Goal: Information Seeking & Learning: Understand process/instructions

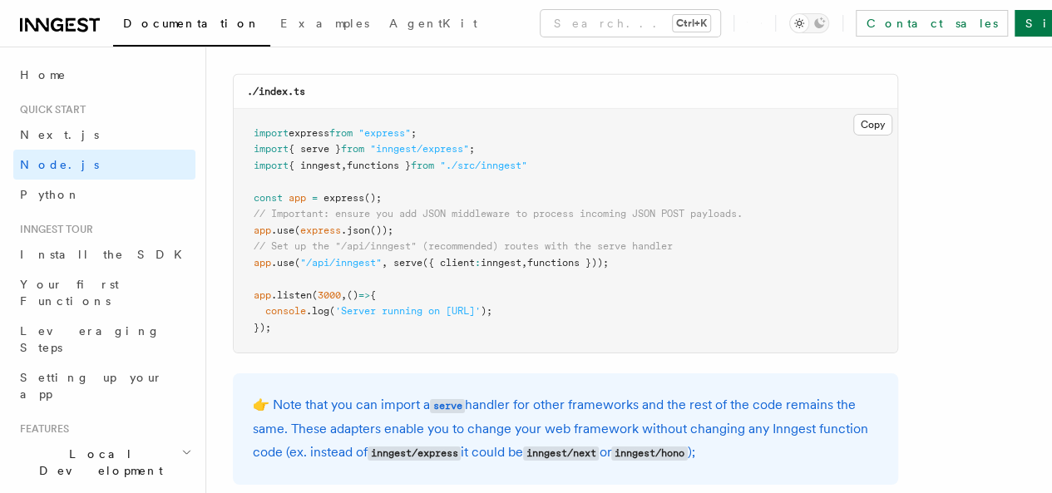
scroll to position [2658, 0]
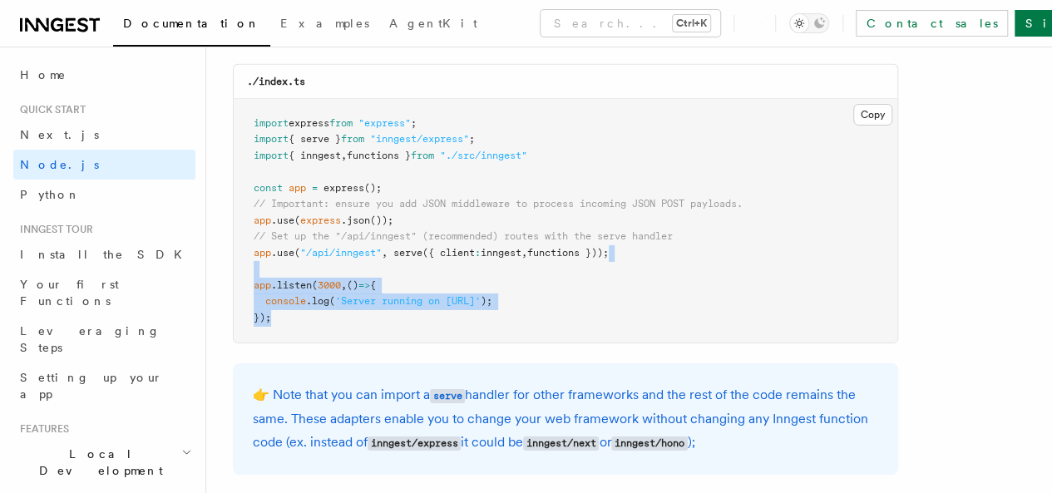
drag, startPoint x: 632, startPoint y: 237, endPoint x: 376, endPoint y: 314, distance: 267.4
click at [376, 314] on pre "import express from "express" ; import { serve } from "inngest/express" ; impor…" at bounding box center [566, 221] width 664 height 245
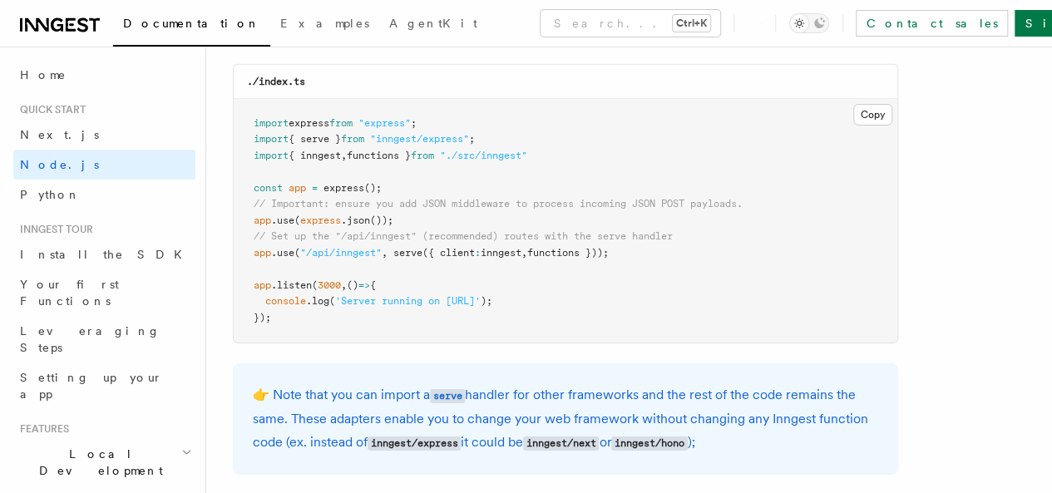
click at [506, 247] on span "inngest" at bounding box center [501, 253] width 41 height 12
click at [583, 247] on span "functions }));" at bounding box center [568, 253] width 82 height 12
click at [553, 247] on span "functions }));" at bounding box center [568, 253] width 82 height 12
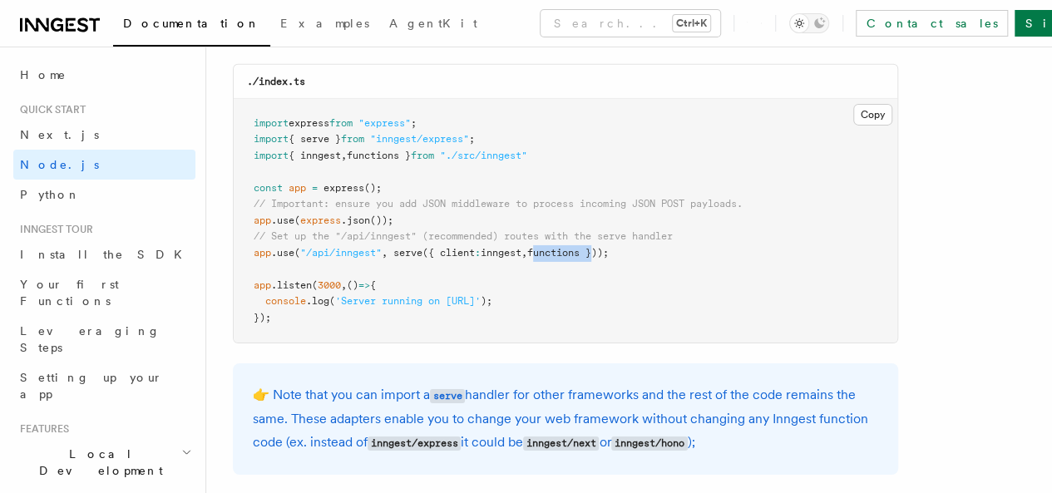
click at [553, 247] on span "functions }));" at bounding box center [568, 253] width 82 height 12
click at [522, 247] on span "inngest" at bounding box center [501, 253] width 41 height 12
click at [568, 247] on span "functions }));" at bounding box center [568, 253] width 82 height 12
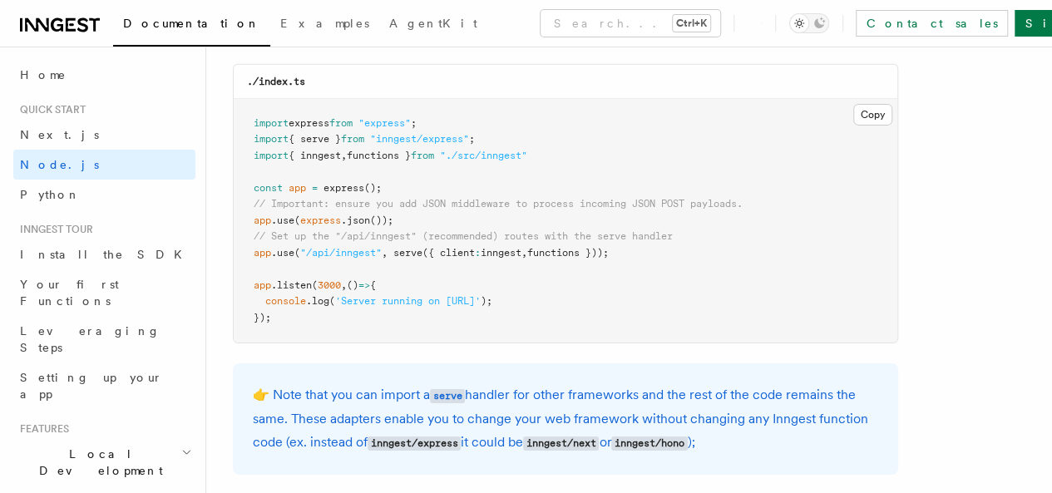
click at [519, 247] on span "inngest" at bounding box center [501, 253] width 41 height 12
click at [564, 247] on span "functions }));" at bounding box center [568, 253] width 82 height 12
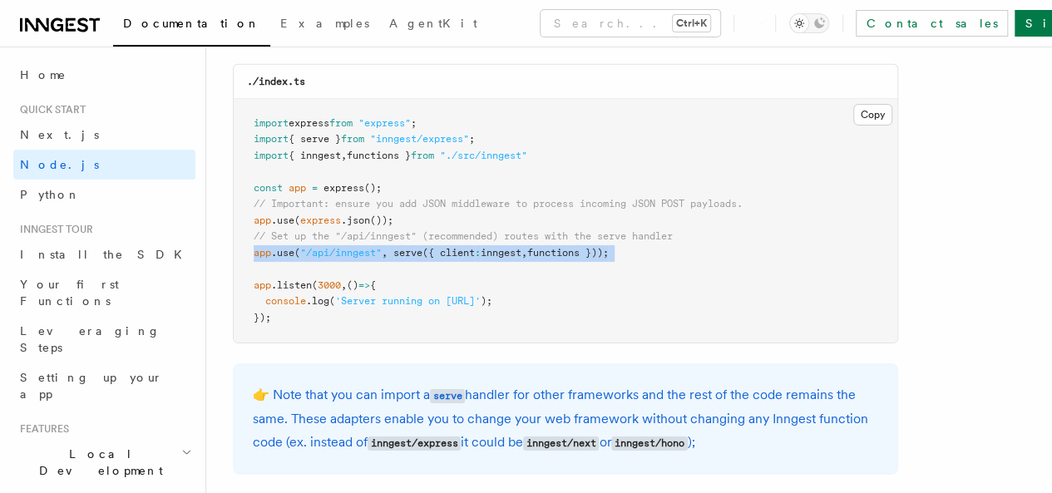
click at [564, 247] on span "functions }));" at bounding box center [568, 253] width 82 height 12
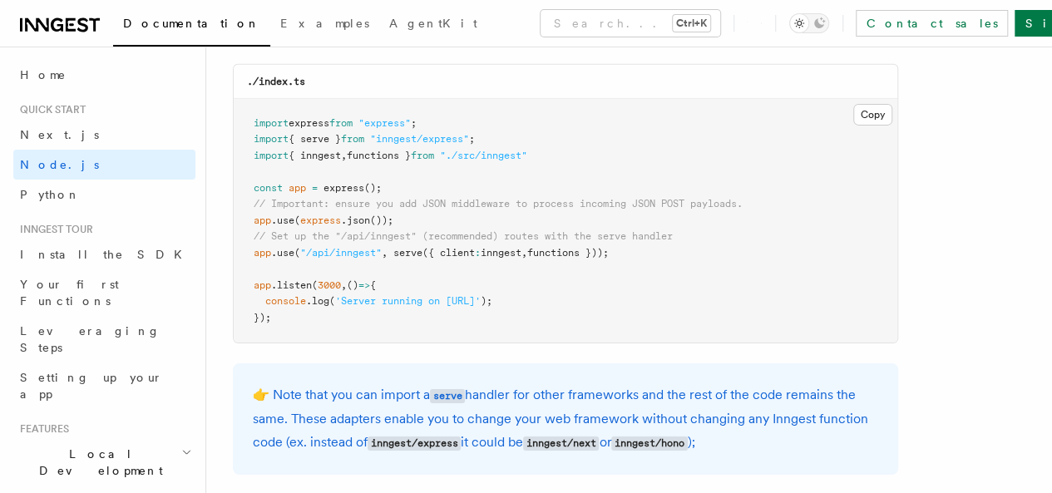
click at [355, 215] on span ".json" at bounding box center [355, 221] width 29 height 12
click at [522, 247] on span "inngest" at bounding box center [501, 253] width 41 height 12
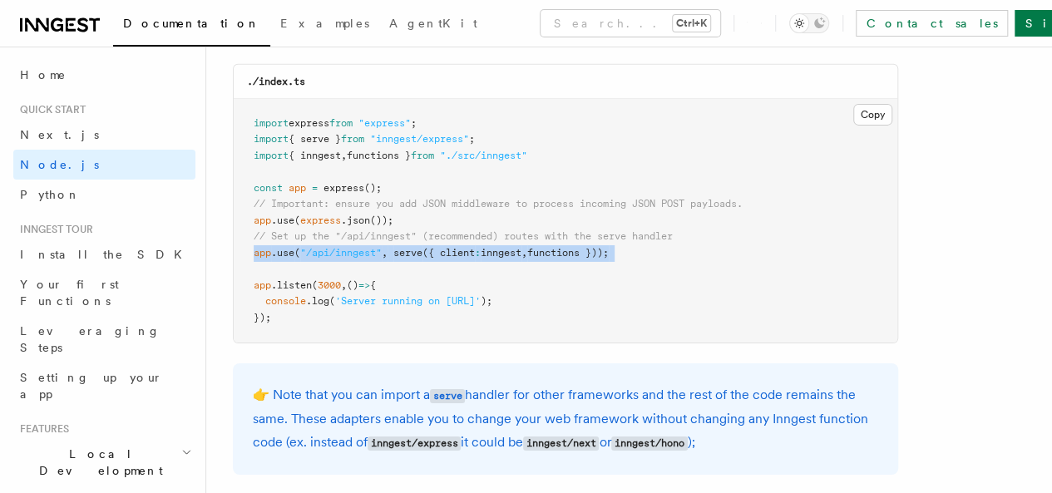
click at [522, 247] on span "inngest" at bounding box center [501, 253] width 41 height 12
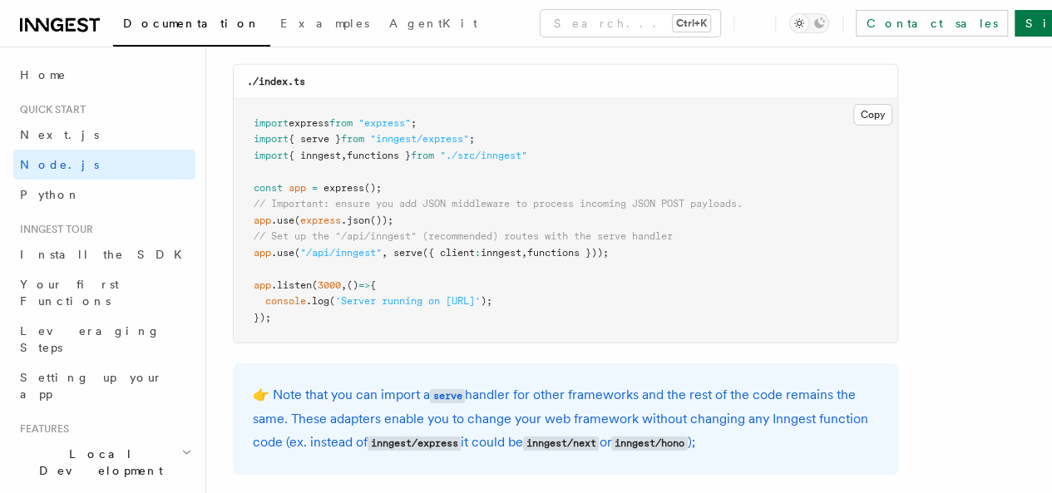
click at [411, 150] on span "functions }" at bounding box center [379, 156] width 64 height 12
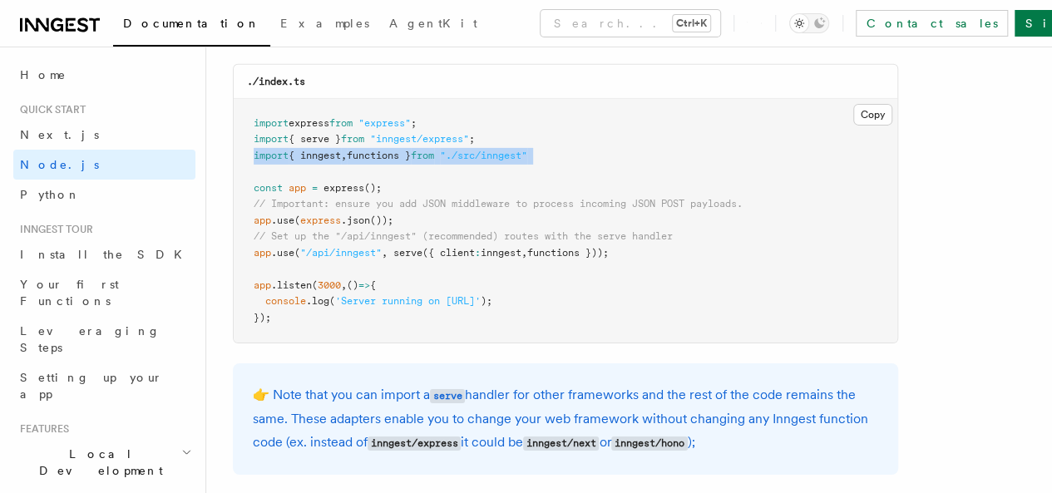
click at [411, 150] on span "functions }" at bounding box center [379, 156] width 64 height 12
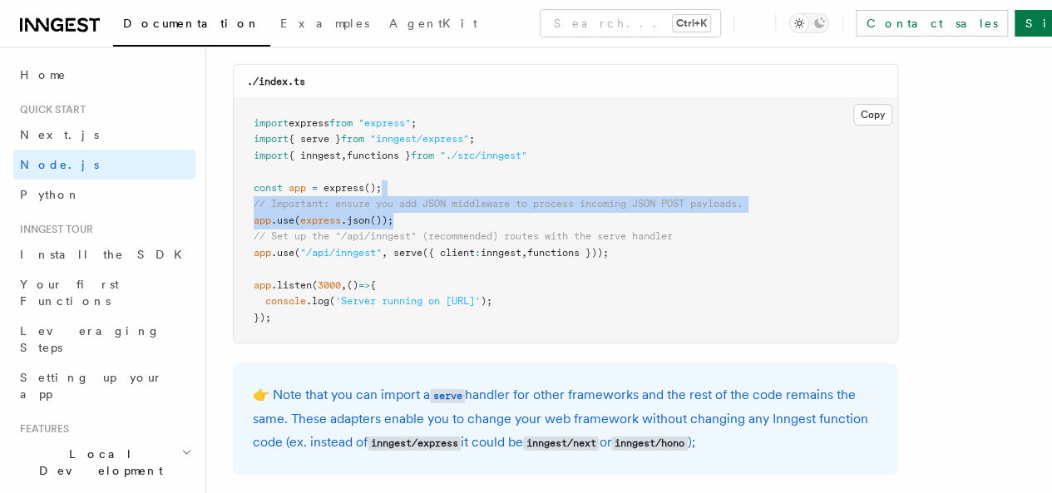
drag, startPoint x: 409, startPoint y: 187, endPoint x: 399, endPoint y: 200, distance: 16.6
click at [399, 200] on pre "import express from "express" ; import { serve } from "inngest/express" ; impor…" at bounding box center [566, 221] width 664 height 245
click at [399, 202] on pre "import express from "express" ; import { serve } from "inngest/express" ; impor…" at bounding box center [566, 221] width 664 height 245
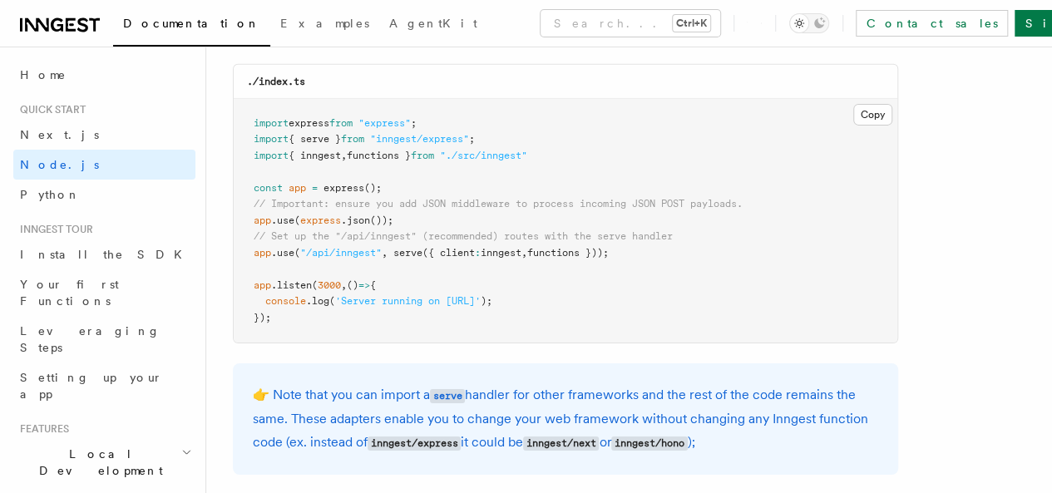
click at [404, 210] on pre "import express from "express" ; import { serve } from "inngest/express" ; impor…" at bounding box center [566, 221] width 664 height 245
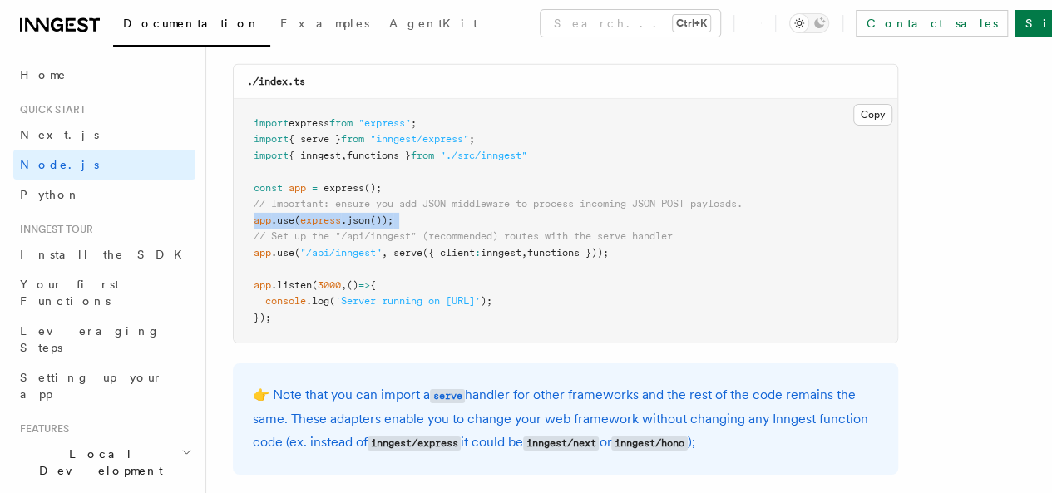
click at [404, 210] on pre "import express from "express" ; import { serve } from "inngest/express" ; impor…" at bounding box center [566, 221] width 664 height 245
click at [496, 247] on span "inngest" at bounding box center [501, 253] width 41 height 12
click at [494, 247] on span "inngest" at bounding box center [501, 253] width 41 height 12
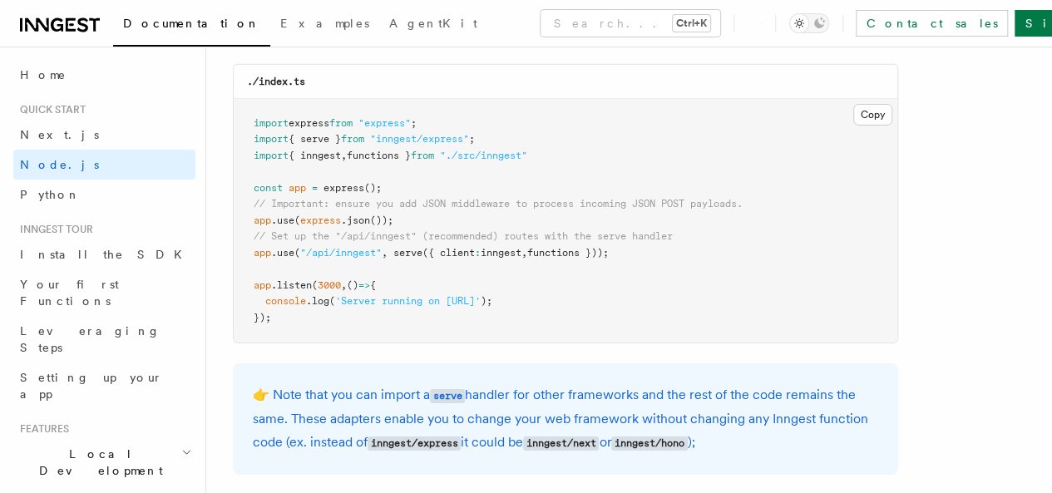
click at [493, 250] on pre "import express from "express" ; import { serve } from "inngest/express" ; impor…" at bounding box center [566, 221] width 664 height 245
click at [493, 252] on pre "import express from "express" ; import { serve } from "inngest/express" ; impor…" at bounding box center [566, 221] width 664 height 245
click at [497, 243] on pre "import express from "express" ; import { serve } from "inngest/express" ; impor…" at bounding box center [566, 221] width 664 height 245
click at [497, 245] on pre "import express from "express" ; import { serve } from "inngest/express" ; impor…" at bounding box center [566, 221] width 664 height 245
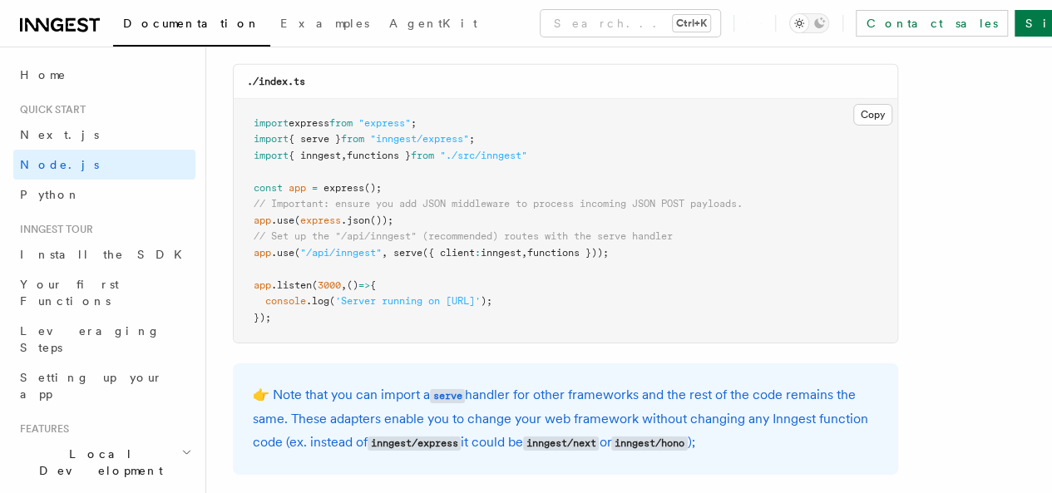
click at [497, 250] on pre "import express from "express" ; import { serve } from "inngest/express" ; impor…" at bounding box center [566, 221] width 664 height 245
click at [496, 247] on span "inngest" at bounding box center [501, 253] width 41 height 12
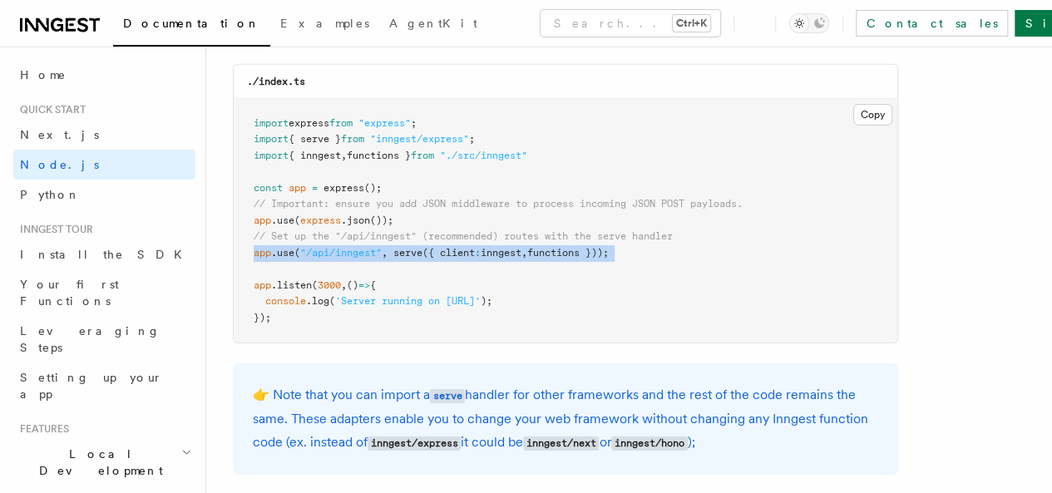
click at [496, 247] on span "inngest" at bounding box center [501, 253] width 41 height 12
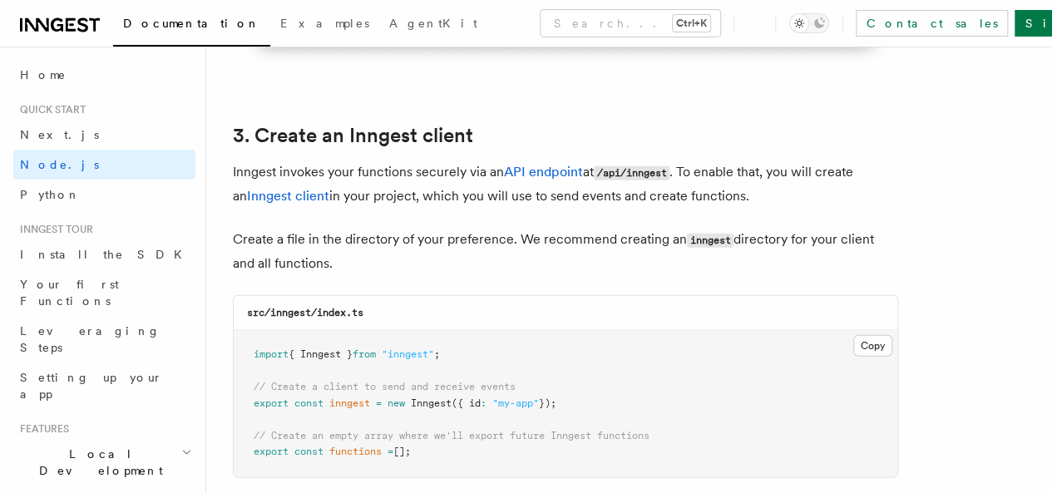
scroll to position [2070, 0]
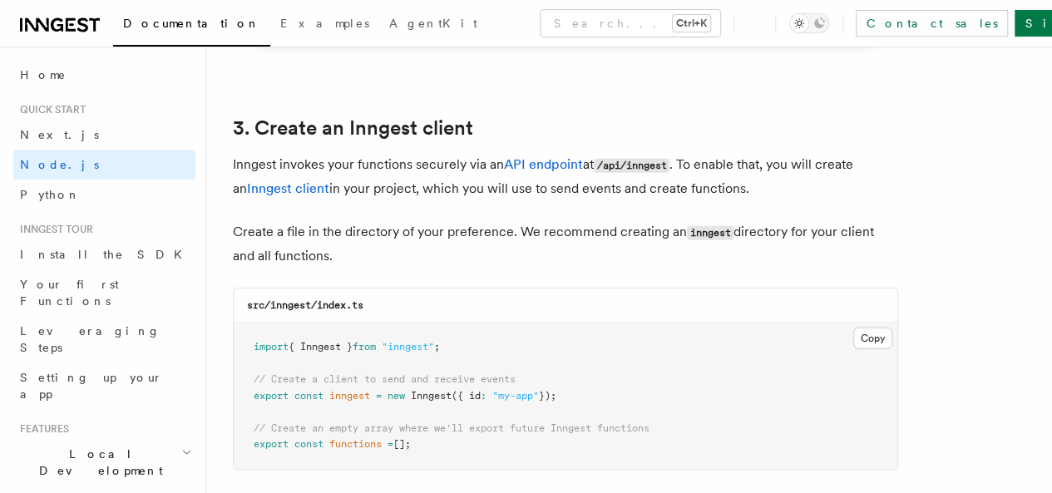
click at [539, 390] on span ""my-app"" at bounding box center [515, 396] width 47 height 12
click at [695, 180] on p "Inngest invokes your functions securely via an API endpoint at /api/inngest . T…" at bounding box center [565, 176] width 665 height 47
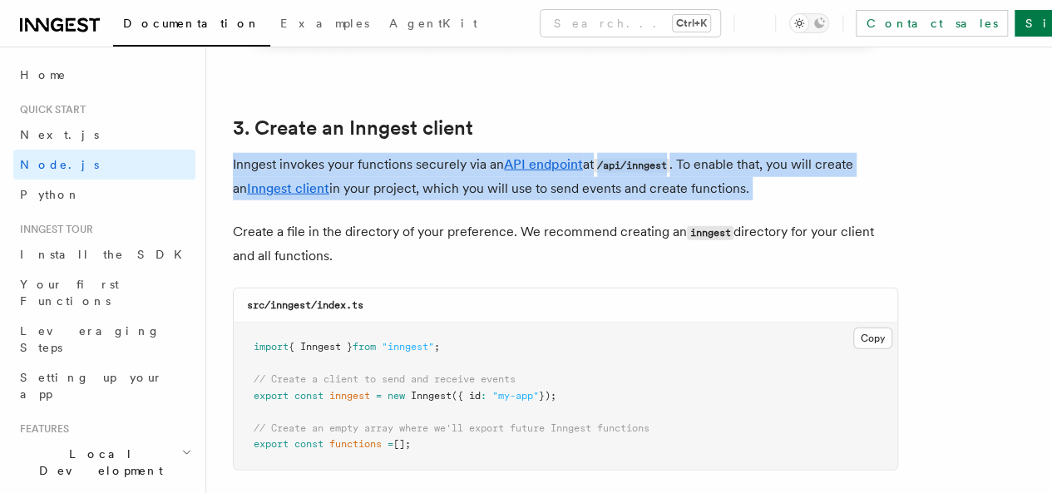
click at [695, 180] on p "Inngest invokes your functions securely via an API endpoint at /api/inngest . T…" at bounding box center [565, 176] width 665 height 47
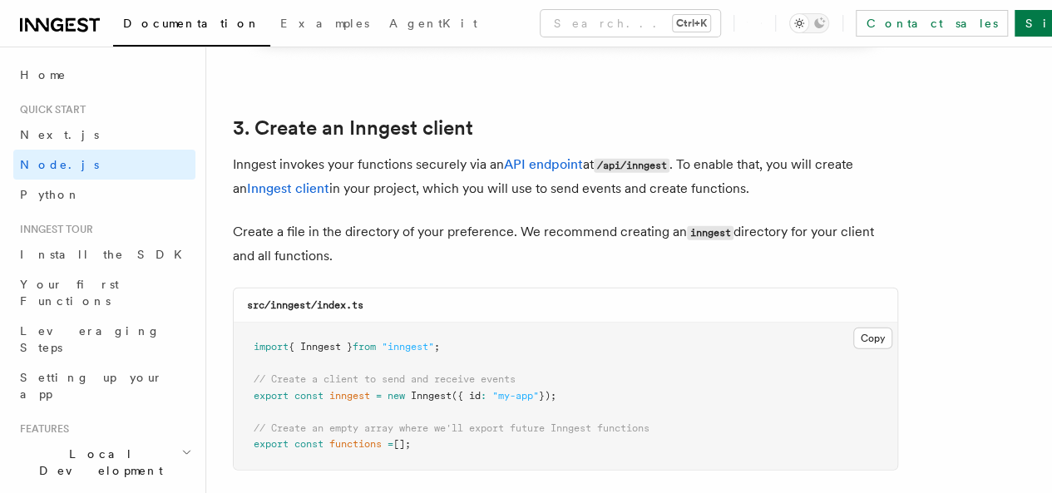
click at [650, 220] on p "Create a file in the directory of your preference. We recommend creating an inn…" at bounding box center [565, 243] width 665 height 47
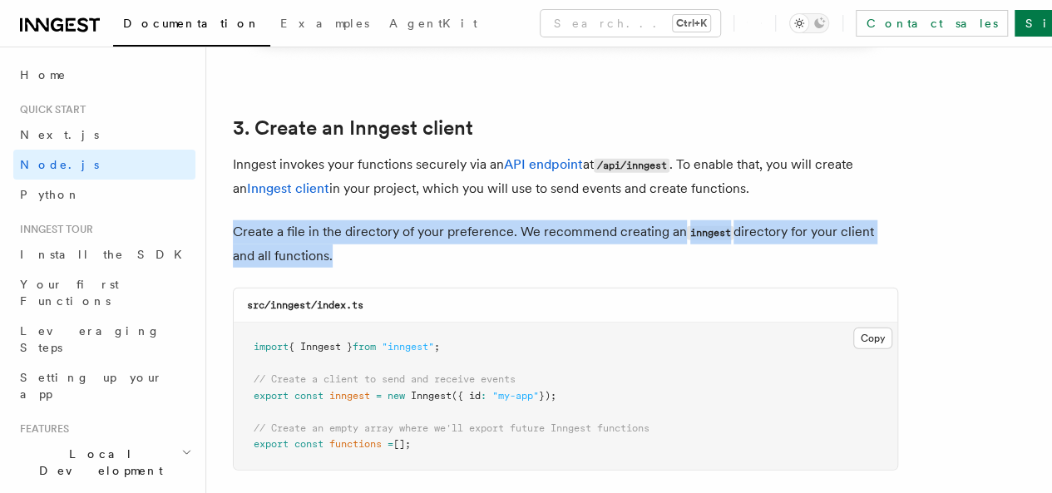
click at [650, 220] on p "Create a file in the directory of your preference. We recommend creating an inn…" at bounding box center [565, 243] width 665 height 47
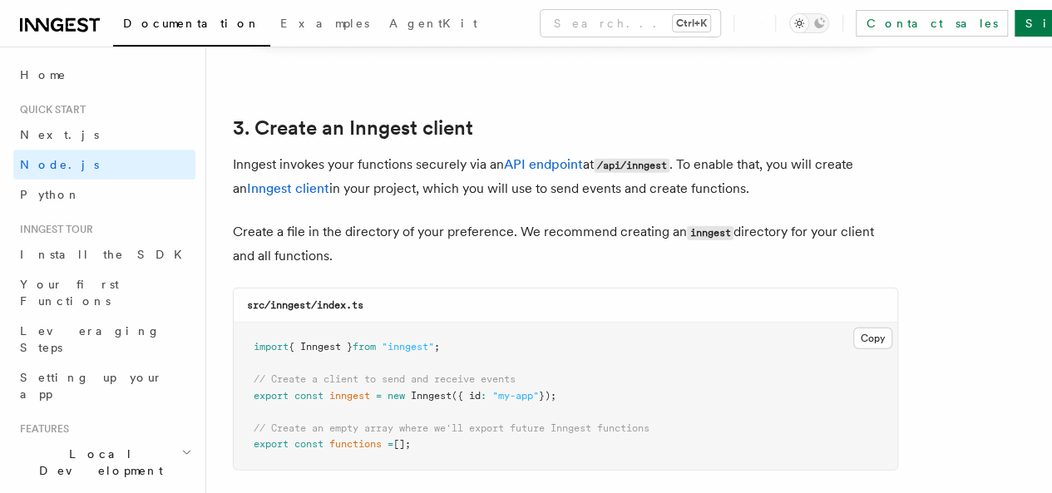
click at [385, 153] on p "Inngest invokes your functions securely via an API endpoint at /api/inngest . T…" at bounding box center [565, 176] width 665 height 47
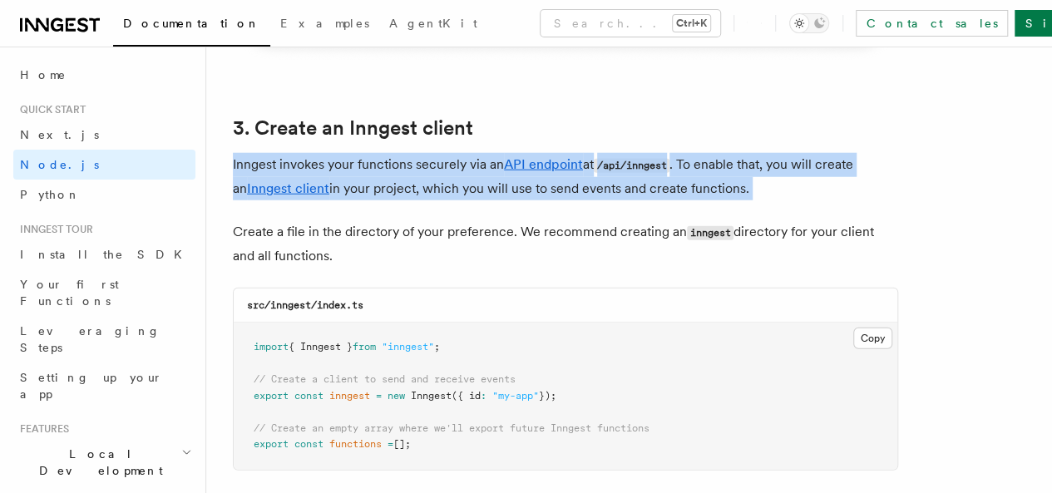
click at [385, 153] on p "Inngest invokes your functions securely via an API endpoint at /api/inngest . T…" at bounding box center [565, 176] width 665 height 47
click at [393, 119] on link "3. Create an Inngest client" at bounding box center [353, 127] width 240 height 23
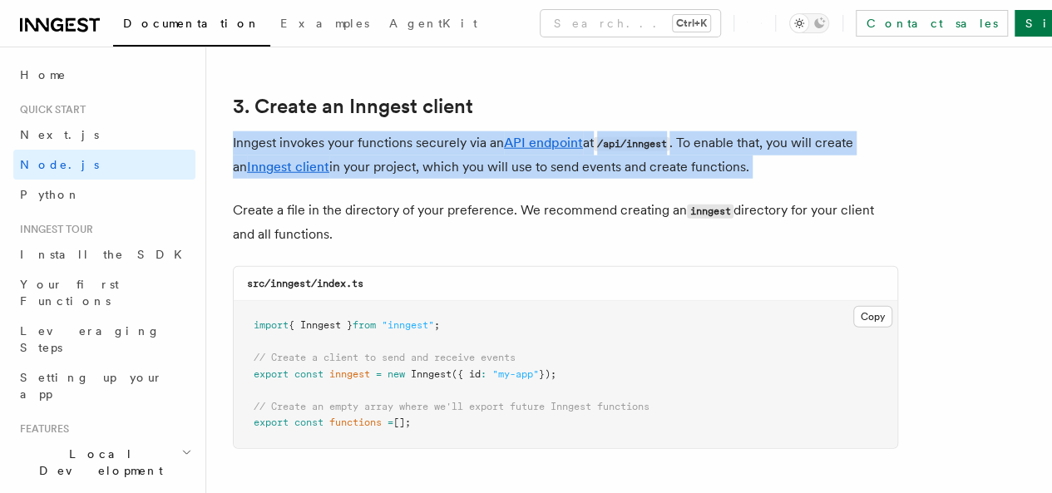
drag, startPoint x: 393, startPoint y: 119, endPoint x: 456, endPoint y: 141, distance: 66.8
click at [424, 131] on p "Inngest invokes your functions securely via an API endpoint at /api/inngest . T…" at bounding box center [565, 154] width 665 height 47
drag, startPoint x: 561, startPoint y: 258, endPoint x: 574, endPoint y: 275, distance: 22.0
click at [567, 267] on div "src/inngest/index.ts" at bounding box center [566, 284] width 664 height 34
drag, startPoint x: 376, startPoint y: 224, endPoint x: 232, endPoint y: 87, distance: 198.3
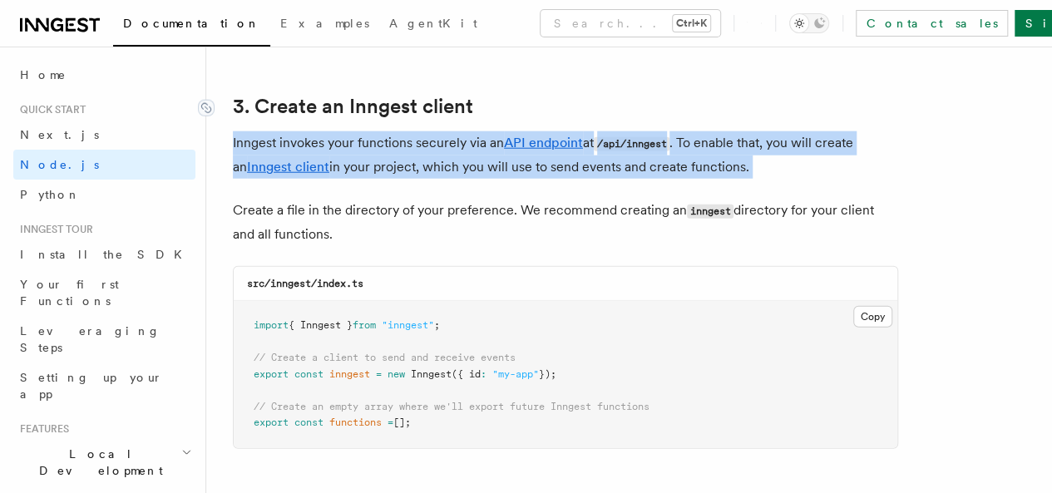
click at [394, 222] on p "Create a file in the directory of your preference. We recommend creating an inn…" at bounding box center [565, 222] width 665 height 47
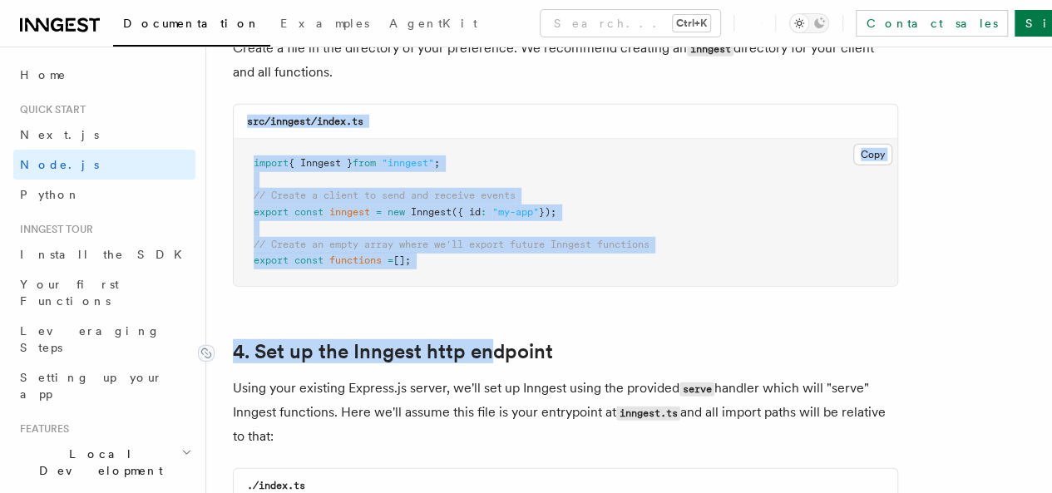
scroll to position [2267, 0]
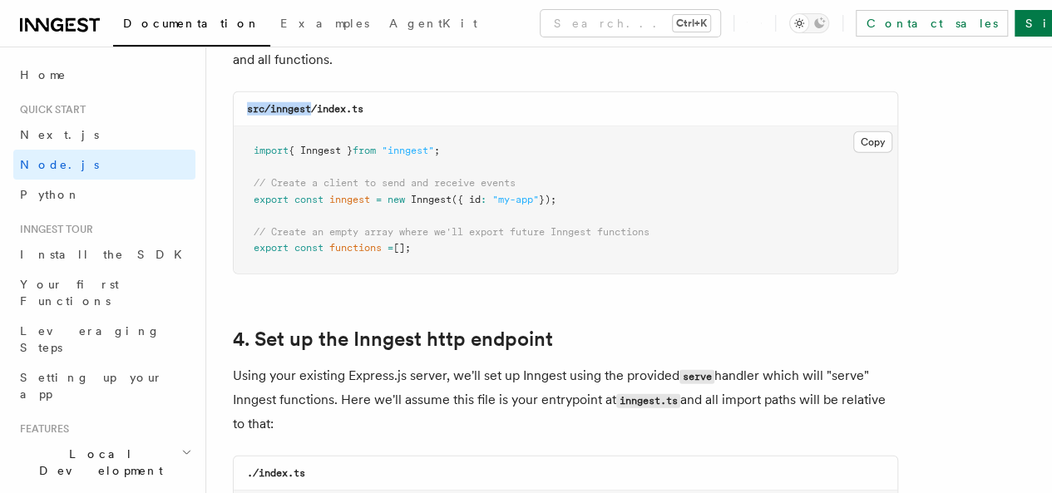
drag, startPoint x: 287, startPoint y: 280, endPoint x: 315, endPoint y: 76, distance: 206.6
click at [255, 102] on h3 "src/inngest/index.ts" at bounding box center [305, 108] width 116 height 13
drag, startPoint x: 249, startPoint y: 94, endPoint x: 437, endPoint y: 233, distance: 234.4
click at [437, 233] on div "src/inngest/index.ts Copy Copied import { Inngest } from "inngest" ; // Create …" at bounding box center [565, 182] width 665 height 183
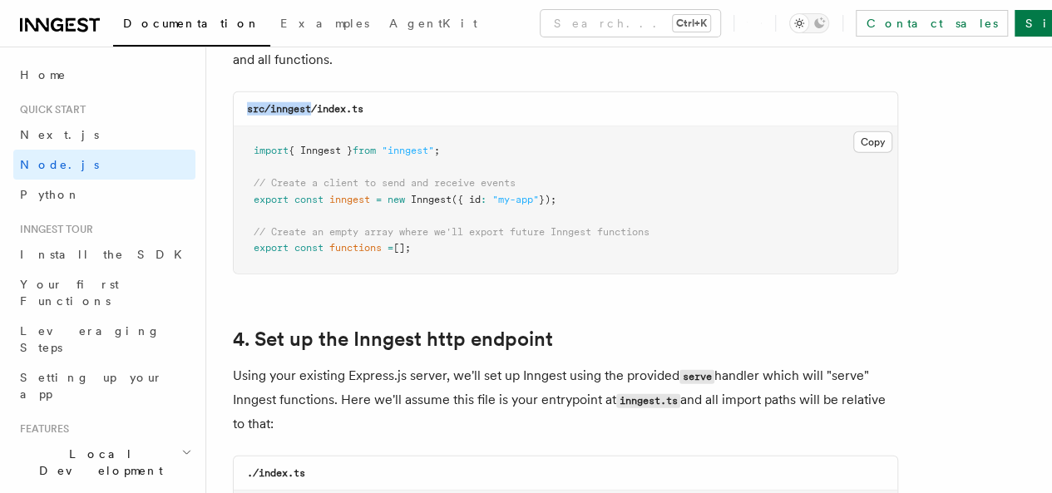
click at [437, 233] on pre "import { Inngest } from "inngest" ; // Create a client to send and receive even…" at bounding box center [566, 199] width 664 height 147
drag, startPoint x: 437, startPoint y: 233, endPoint x: 245, endPoint y: 95, distance: 237.3
click at [245, 95] on div "src/inngest/index.ts Copy Copied import { Inngest } from "inngest" ; // Create …" at bounding box center [565, 182] width 665 height 183
click at [284, 103] on code "src/inngest/index.ts" at bounding box center [305, 109] width 116 height 12
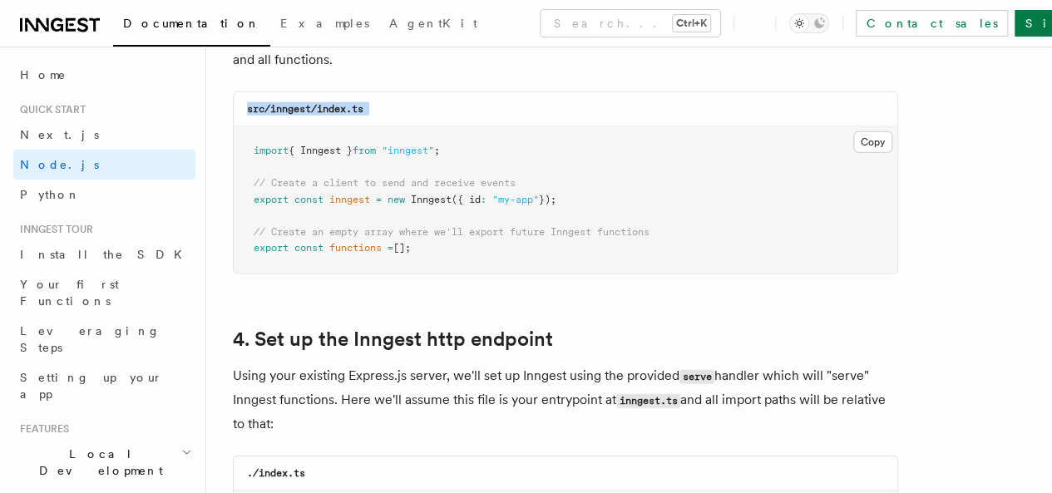
click at [284, 103] on code "src/inngest/index.ts" at bounding box center [305, 109] width 116 height 12
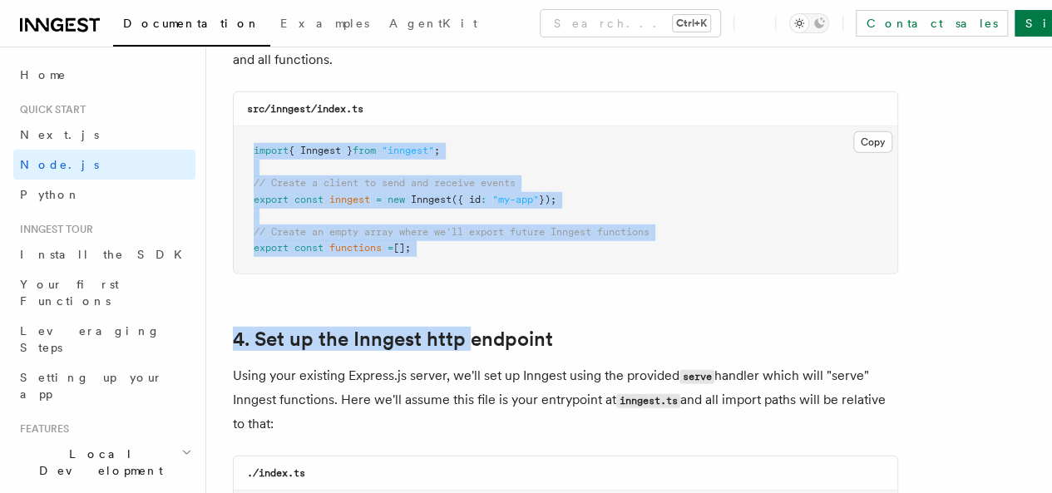
drag, startPoint x: 255, startPoint y: 134, endPoint x: 472, endPoint y: 261, distance: 251.6
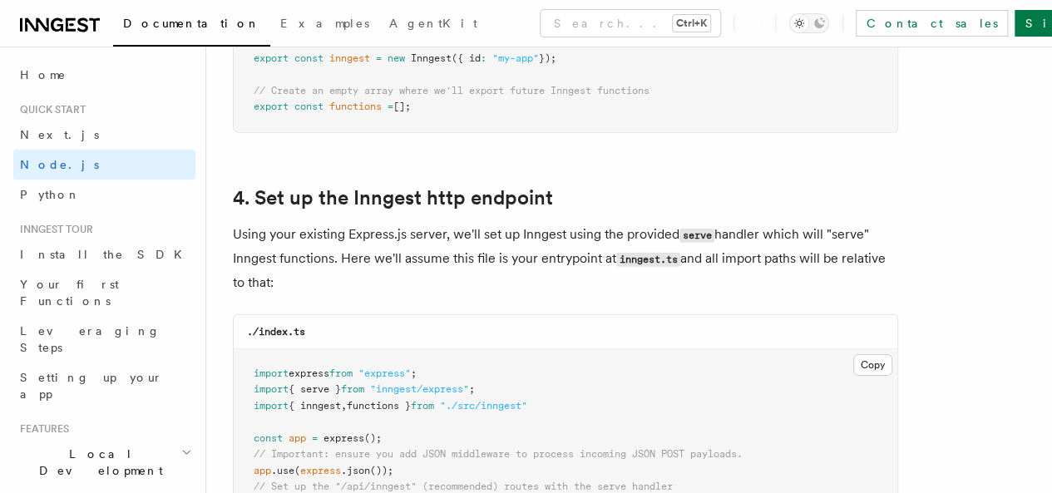
scroll to position [2395, 0]
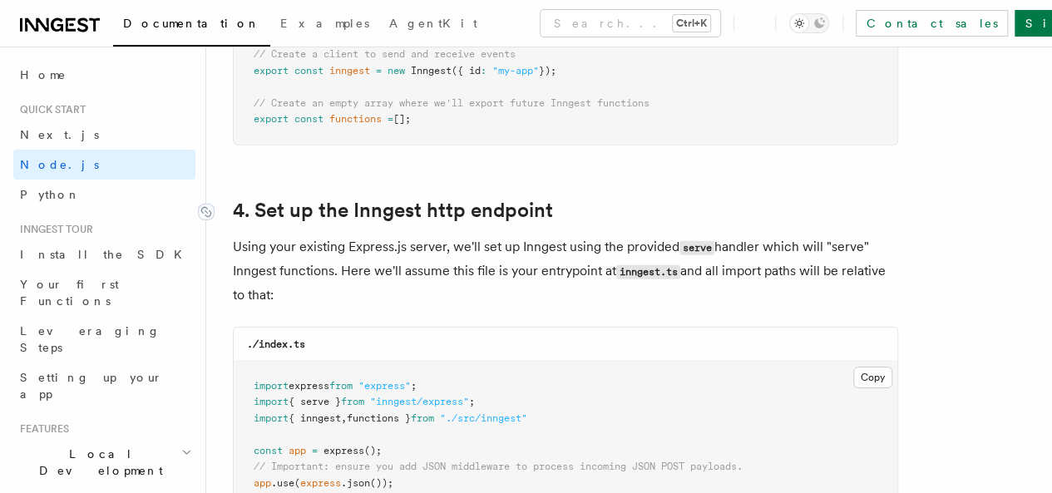
drag, startPoint x: 413, startPoint y: 277, endPoint x: 221, endPoint y: 194, distance: 208.6
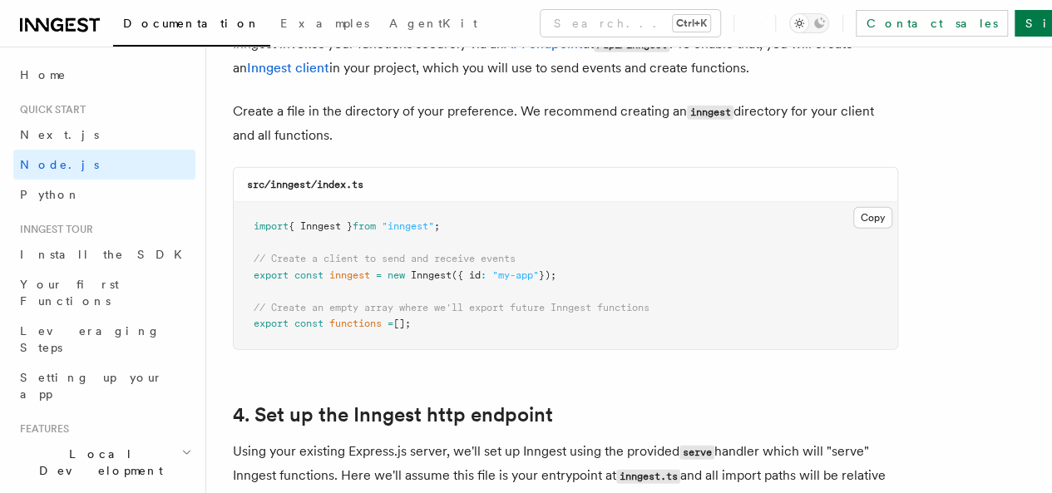
scroll to position [2189, 0]
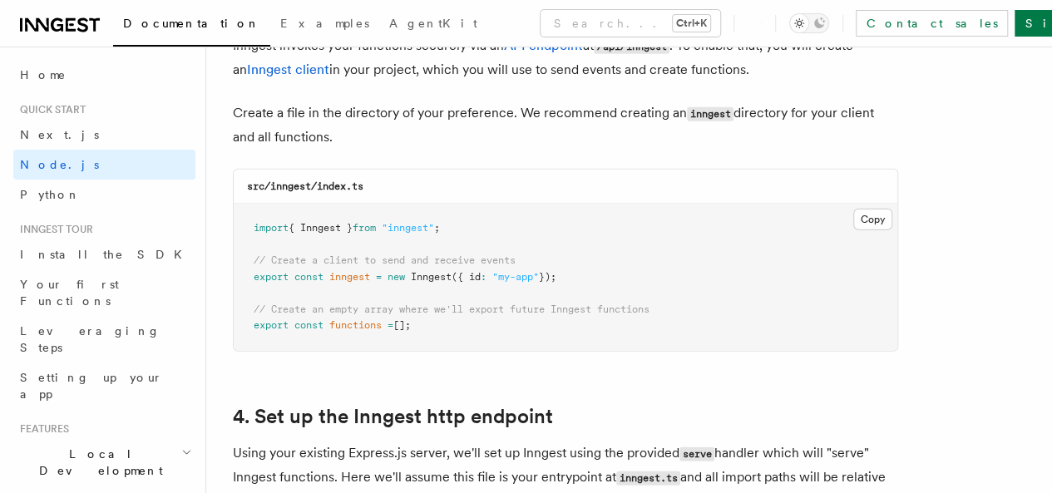
drag, startPoint x: 433, startPoint y: 312, endPoint x: 249, endPoint y: 217, distance: 206.8
click at [249, 217] on pre "import { Inngest } from "inngest" ; // Create a client to send and receive even…" at bounding box center [566, 277] width 664 height 147
click at [336, 255] on span "// Create a client to send and receive events" at bounding box center [385, 261] width 262 height 12
drag, startPoint x: 247, startPoint y: 170, endPoint x: 382, endPoint y: 180, distance: 135.1
click at [382, 180] on div "src/inngest/index.ts" at bounding box center [566, 187] width 664 height 34
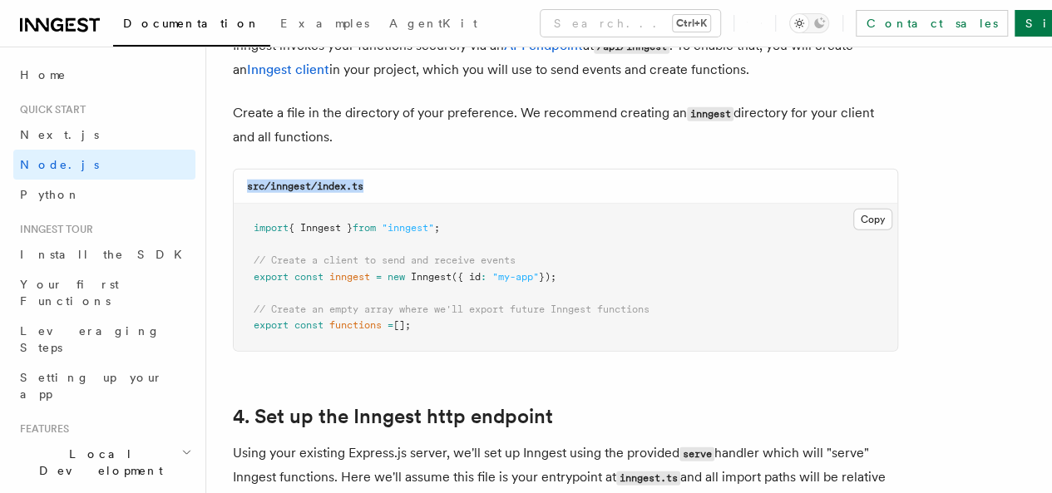
drag, startPoint x: 253, startPoint y: 215, endPoint x: 433, endPoint y: 310, distance: 204.3
click at [433, 310] on pre "import { Inngest } from "inngest" ; // Create a client to send and receive even…" at bounding box center [566, 277] width 664 height 147
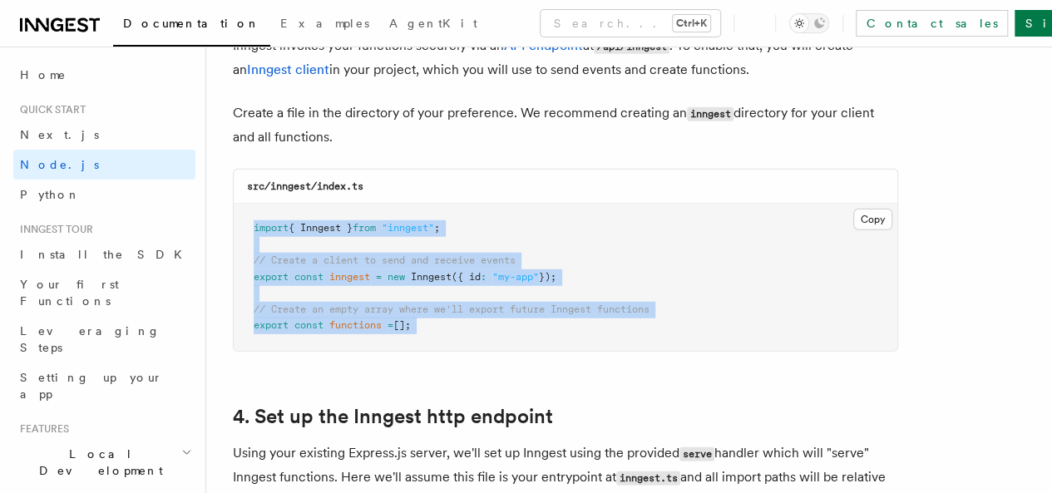
drag, startPoint x: 433, startPoint y: 310, endPoint x: 256, endPoint y: 215, distance: 200.9
click at [256, 215] on pre "import { Inngest } from "inngest" ; // Create a client to send and receive even…" at bounding box center [566, 277] width 664 height 147
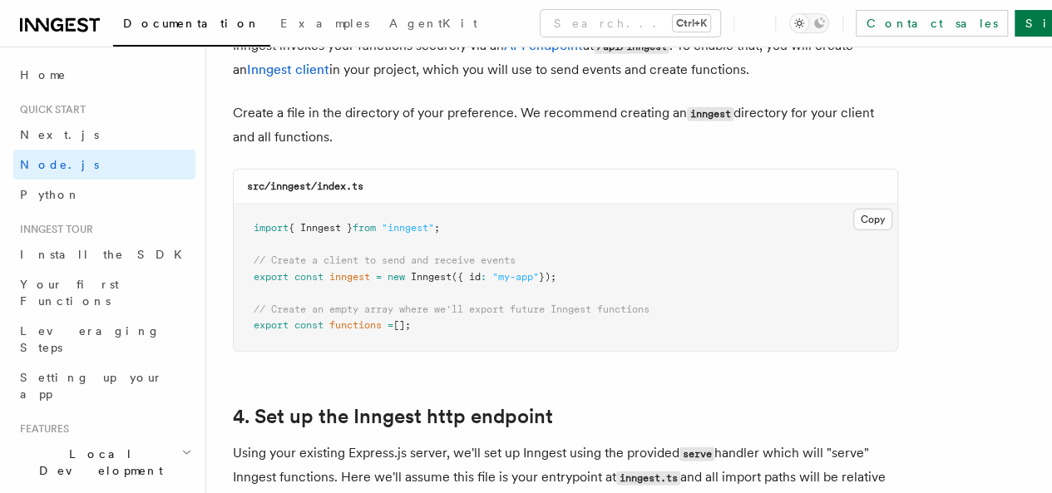
click at [261, 180] on code "src/inngest/index.ts" at bounding box center [305, 186] width 116 height 12
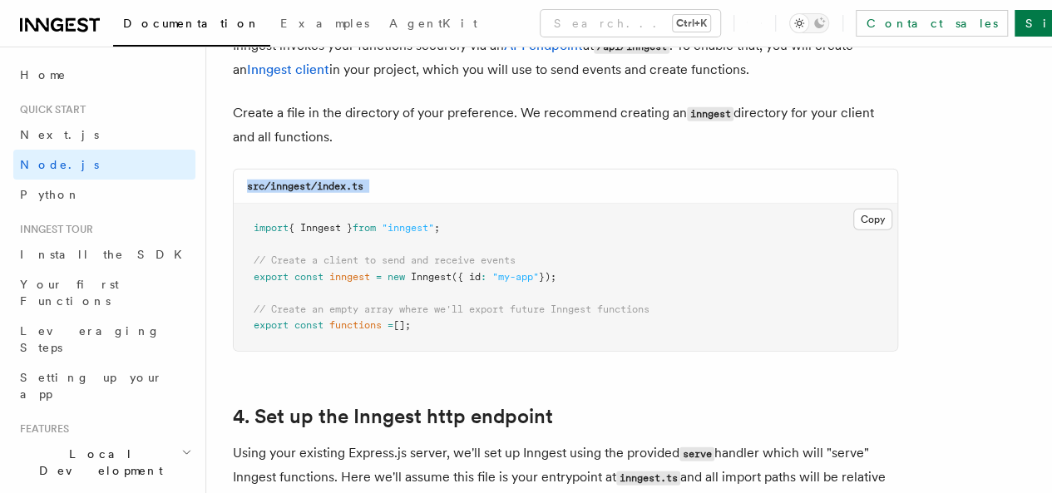
click at [261, 180] on code "src/inngest/index.ts" at bounding box center [305, 186] width 116 height 12
drag, startPoint x: 255, startPoint y: 212, endPoint x: 442, endPoint y: 310, distance: 211.3
click at [442, 310] on pre "import { Inngest } from "inngest" ; // Create a client to send and receive even…" at bounding box center [566, 277] width 664 height 147
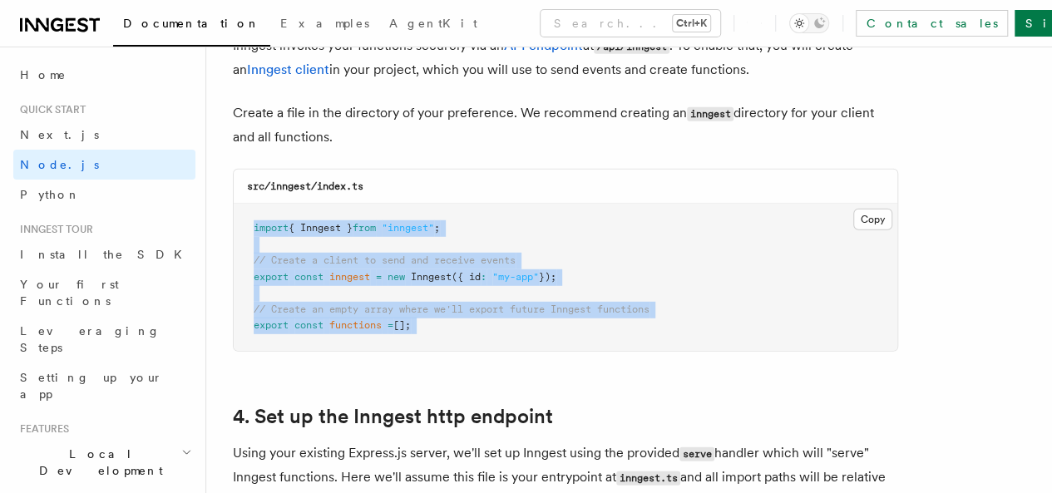
drag, startPoint x: 442, startPoint y: 310, endPoint x: 260, endPoint y: 217, distance: 205.3
click at [260, 217] on pre "import { Inngest } from "inngest" ; // Create a client to send and receive even…" at bounding box center [566, 277] width 664 height 147
click at [260, 222] on span "import" at bounding box center [271, 228] width 35 height 12
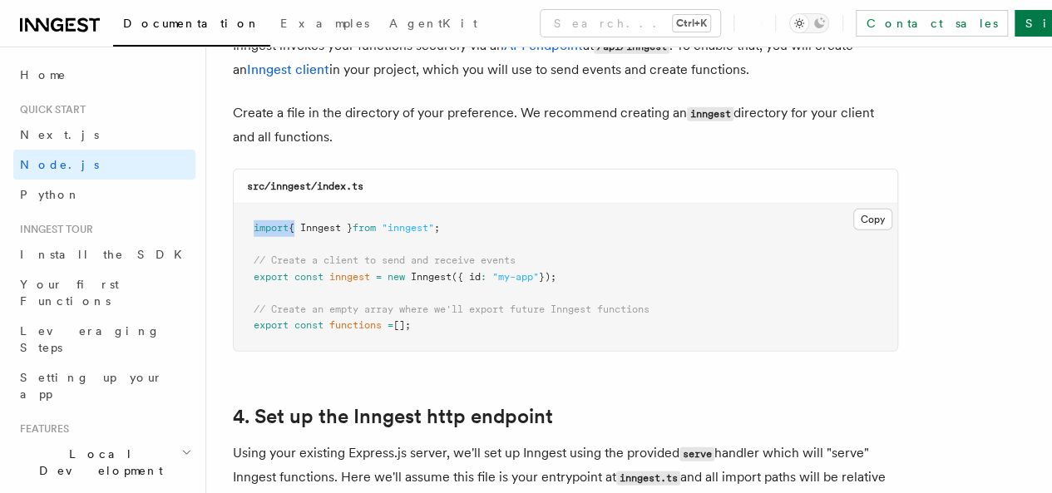
click at [260, 222] on span "import" at bounding box center [271, 228] width 35 height 12
click at [289, 271] on span at bounding box center [292, 277] width 6 height 12
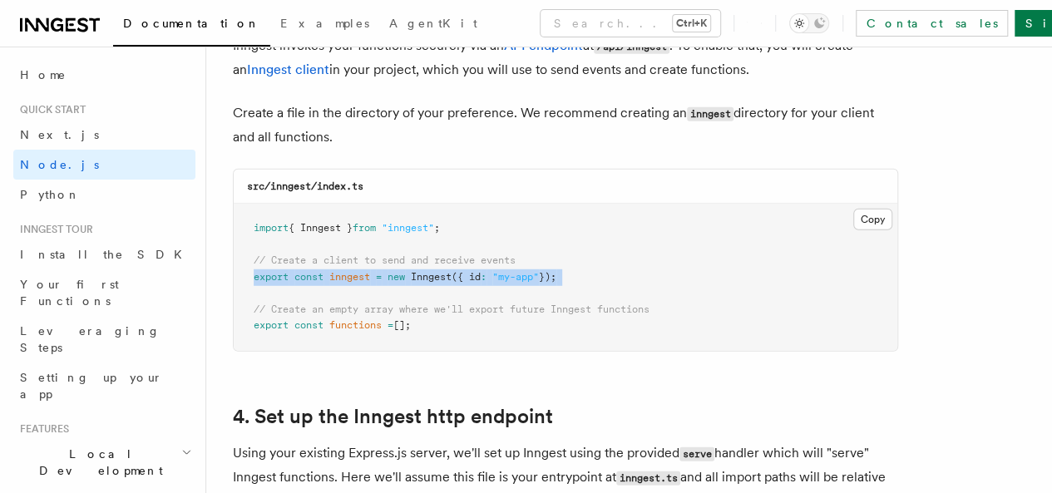
click at [289, 271] on span at bounding box center [292, 277] width 6 height 12
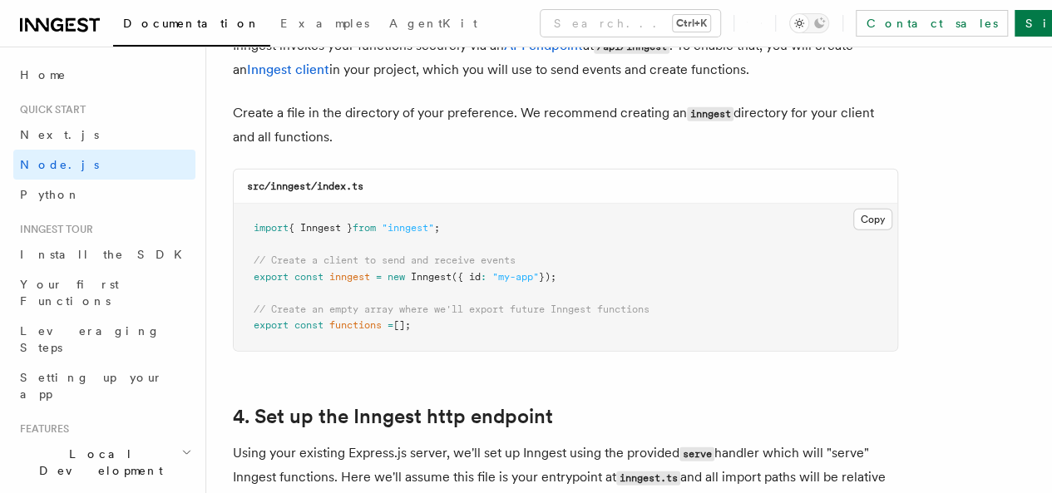
click at [294, 319] on span "const" at bounding box center [308, 325] width 29 height 12
click at [309, 271] on span "const" at bounding box center [308, 277] width 29 height 12
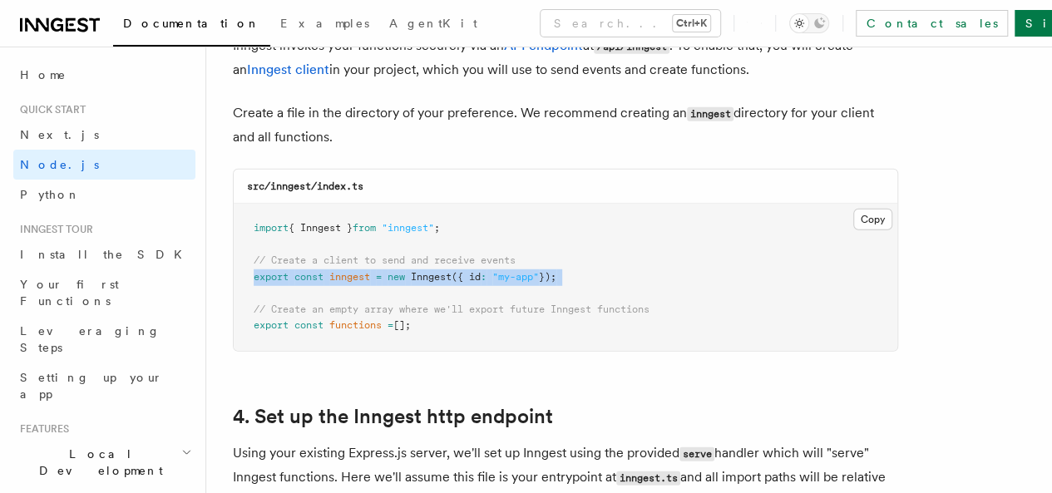
click at [309, 271] on span "const" at bounding box center [308, 277] width 29 height 12
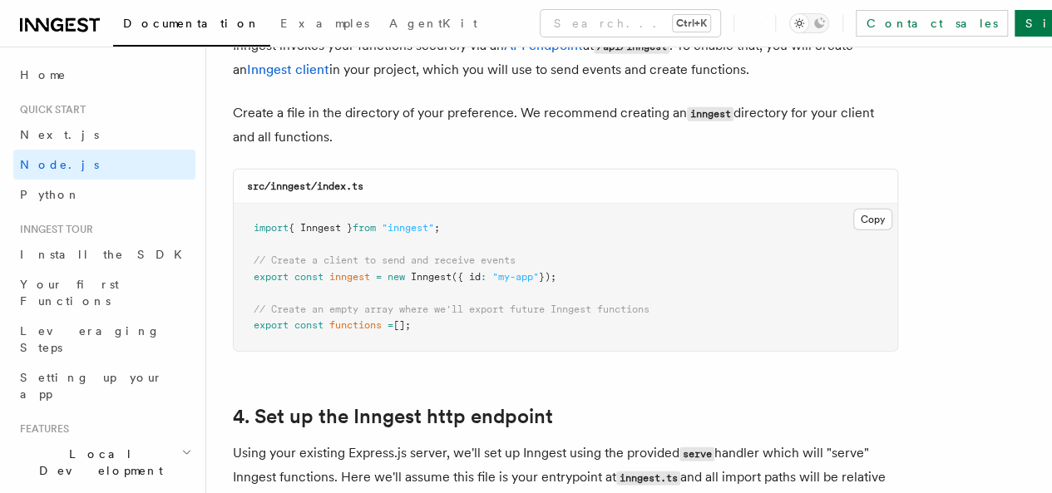
click at [313, 222] on span "{ Inngest }" at bounding box center [321, 228] width 64 height 12
click at [318, 271] on span "const" at bounding box center [308, 277] width 29 height 12
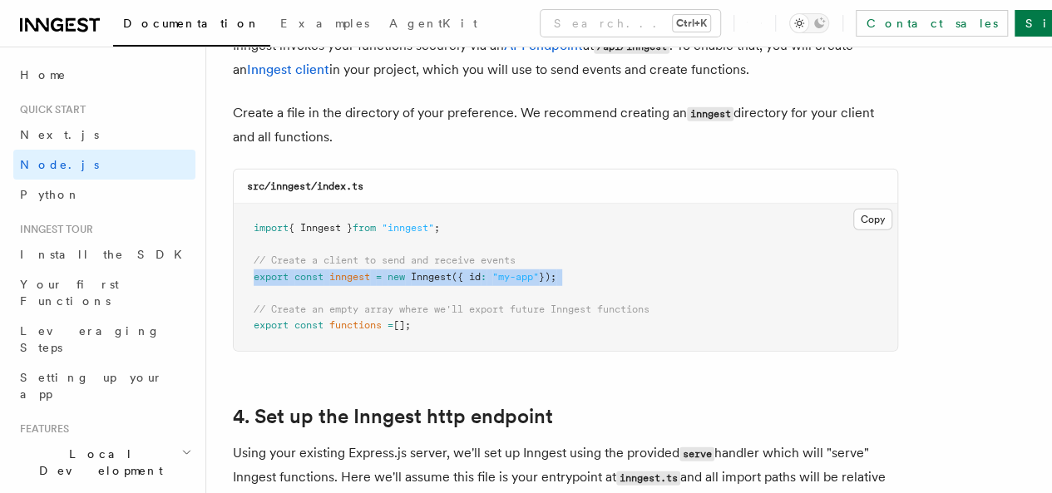
click at [318, 271] on span "const" at bounding box center [308, 277] width 29 height 12
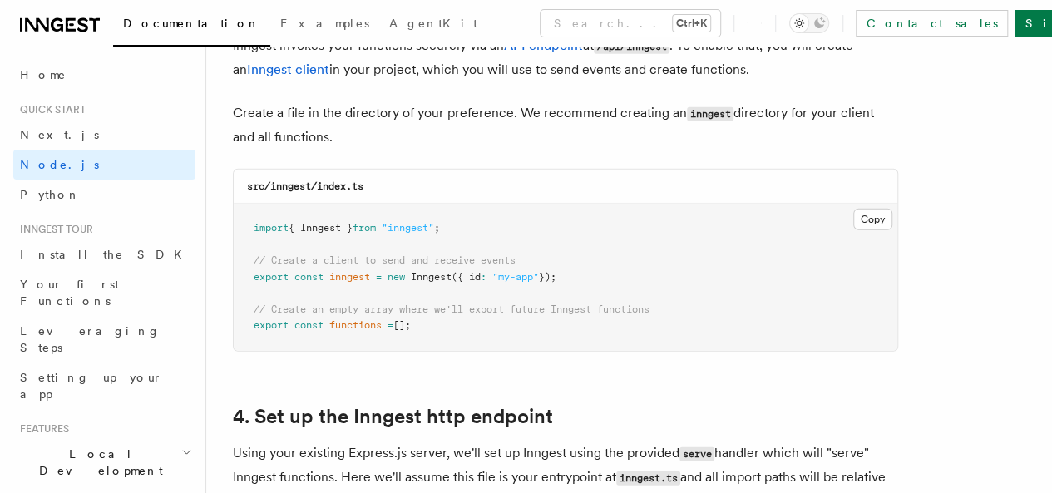
click at [348, 271] on span "inngest" at bounding box center [349, 277] width 41 height 12
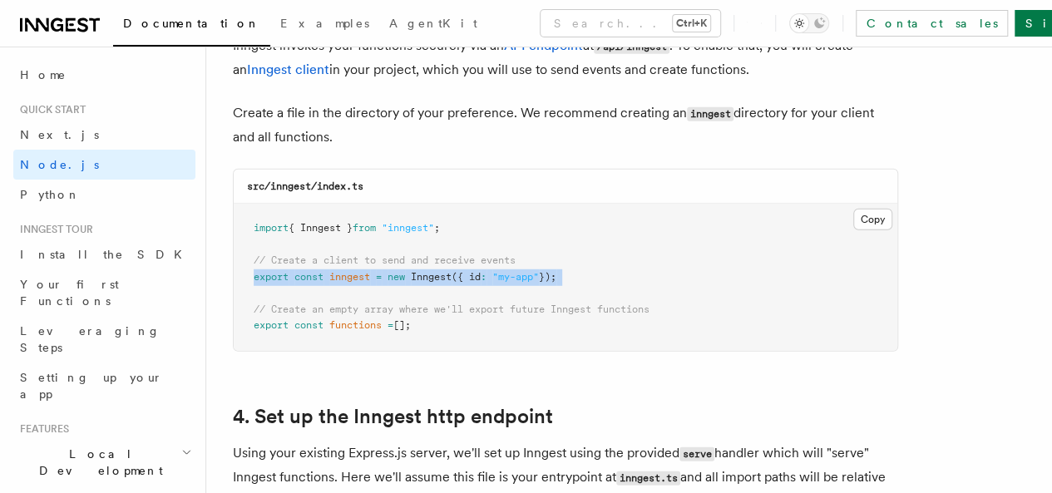
click at [348, 271] on span "inngest" at bounding box center [349, 277] width 41 height 12
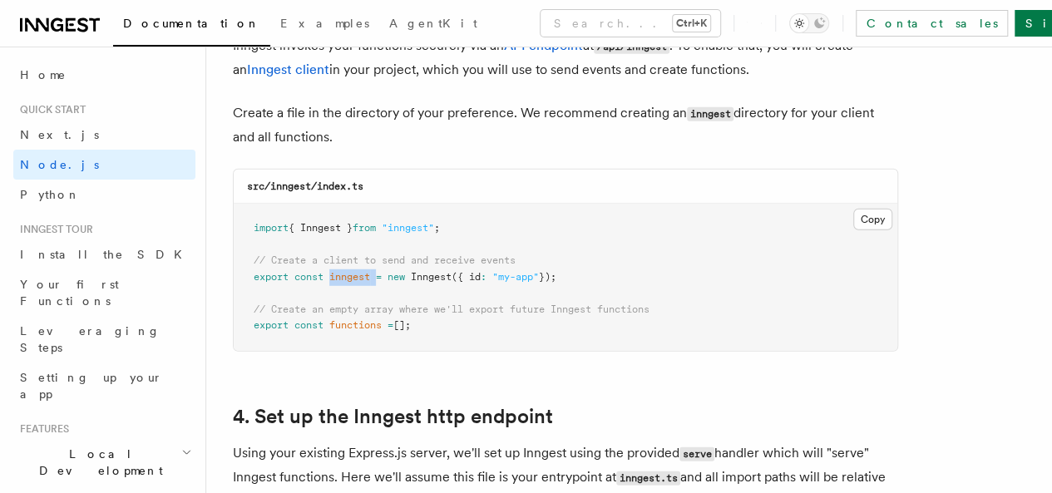
click at [348, 271] on span "inngest" at bounding box center [349, 277] width 41 height 12
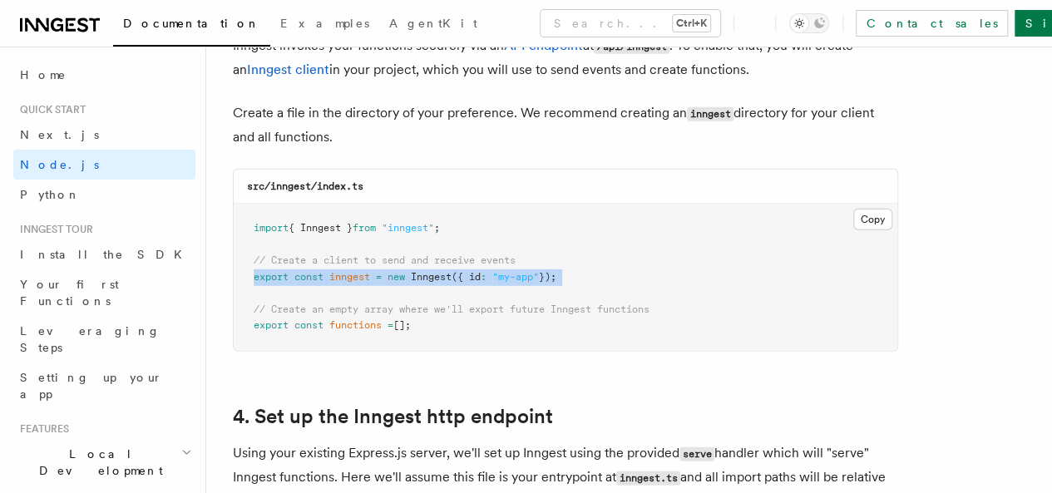
click at [348, 271] on span "inngest" at bounding box center [349, 277] width 41 height 12
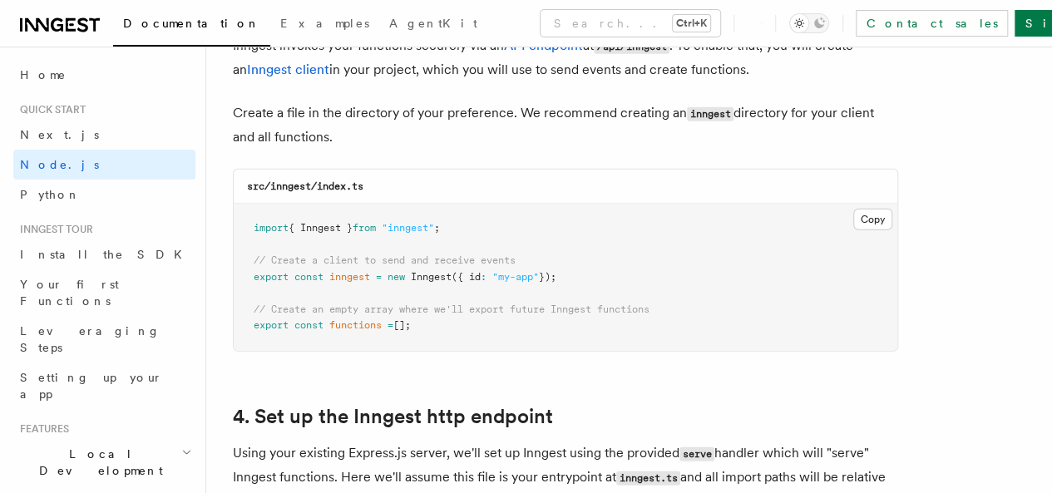
click at [336, 222] on span "{ Inngest }" at bounding box center [321, 228] width 64 height 12
click at [388, 271] on span at bounding box center [385, 277] width 6 height 12
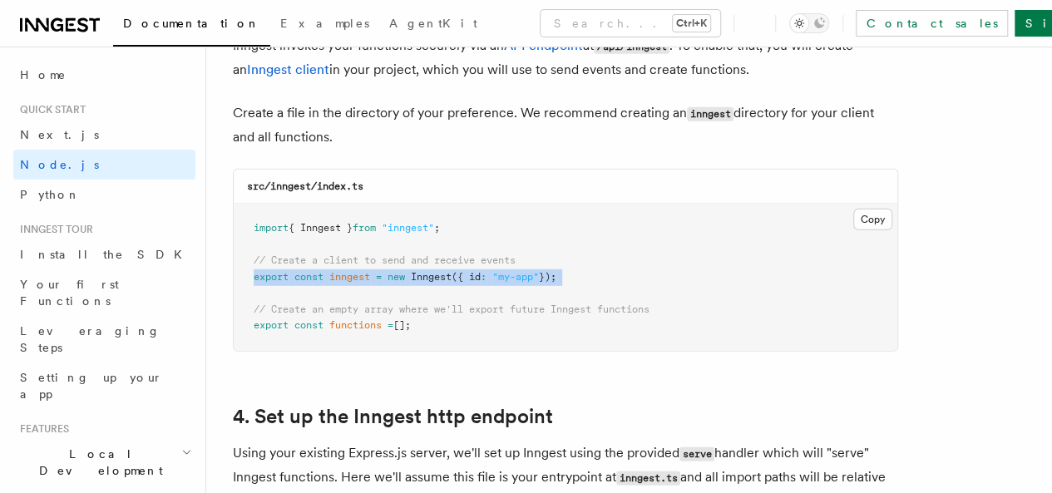
click at [388, 271] on span at bounding box center [385, 277] width 6 height 12
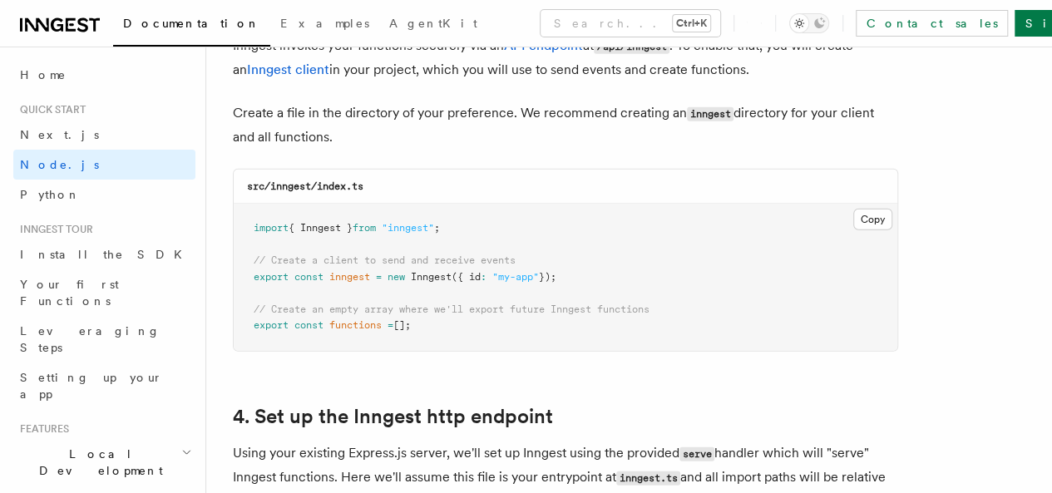
click at [370, 204] on pre "import { Inngest } from "inngest" ; // Create a client to send and receive even…" at bounding box center [566, 277] width 664 height 147
click at [388, 269] on pre "import { Inngest } from "inngest" ; // Create a client to send and receive even…" at bounding box center [566, 277] width 664 height 147
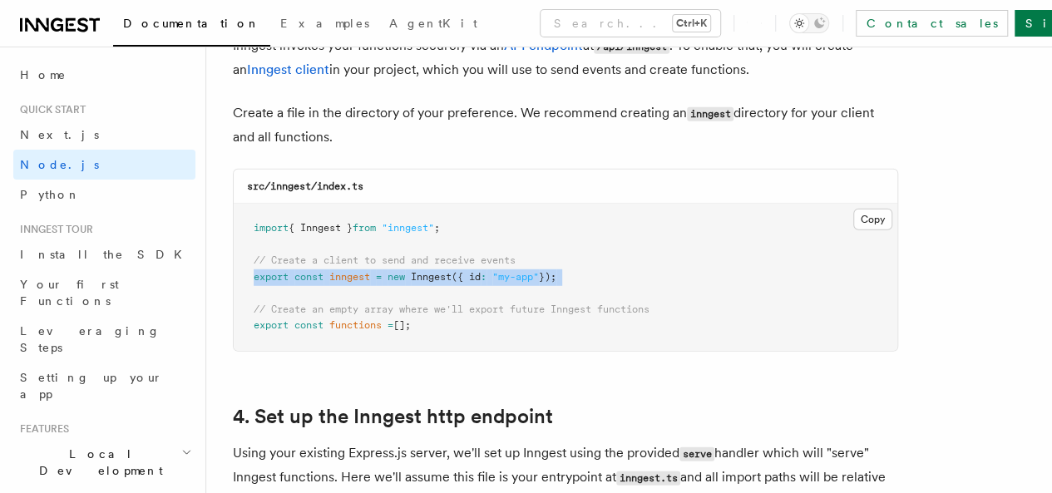
click at [388, 269] on pre "import { Inngest } from "inngest" ; // Create a client to send and receive even…" at bounding box center [566, 277] width 664 height 147
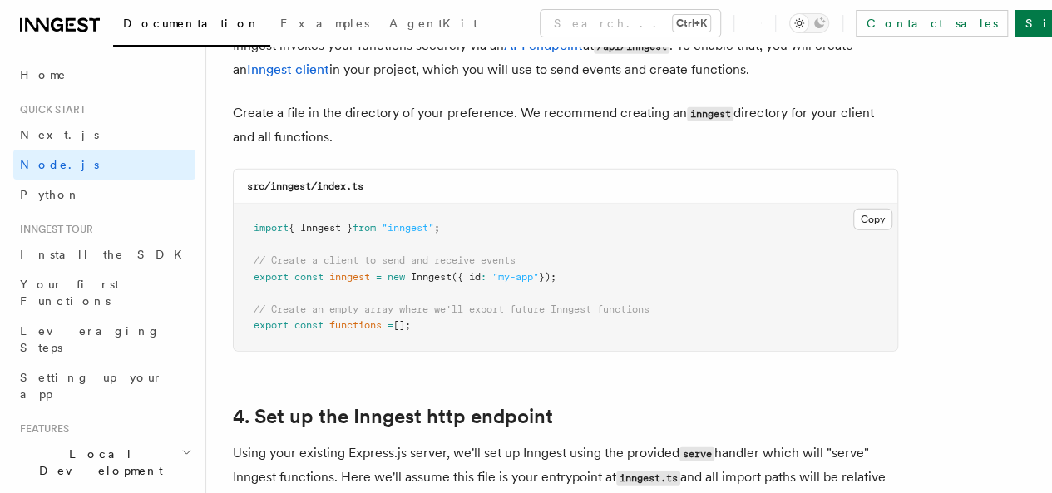
click at [388, 269] on pre "import { Inngest } from "inngest" ; // Create a client to send and receive even…" at bounding box center [566, 277] width 664 height 147
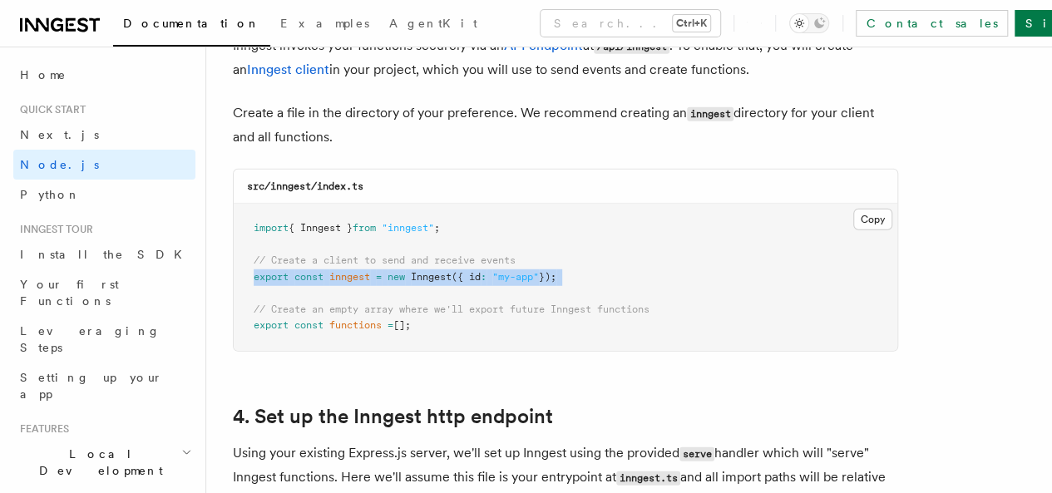
click at [388, 269] on pre "import { Inngest } from "inngest" ; // Create a client to send and receive even…" at bounding box center [566, 277] width 664 height 147
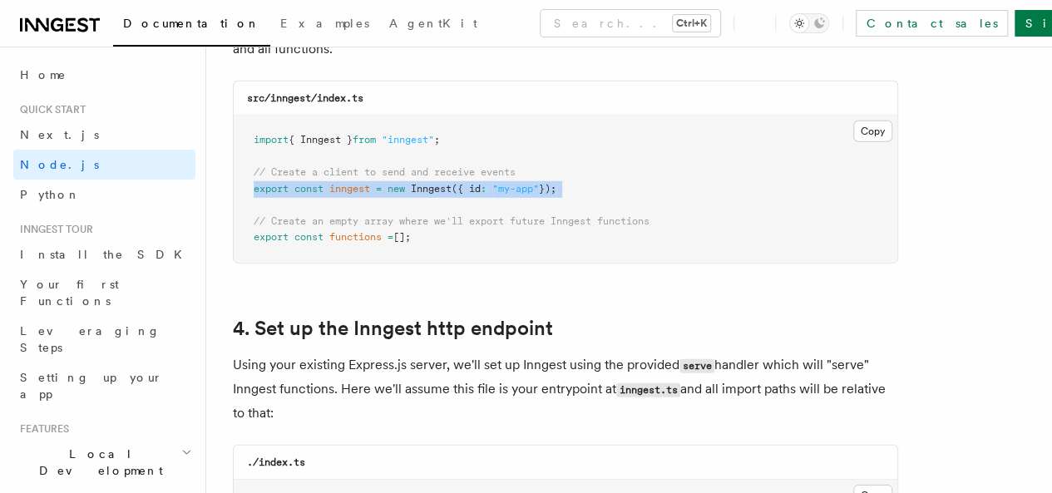
scroll to position [2272, 0]
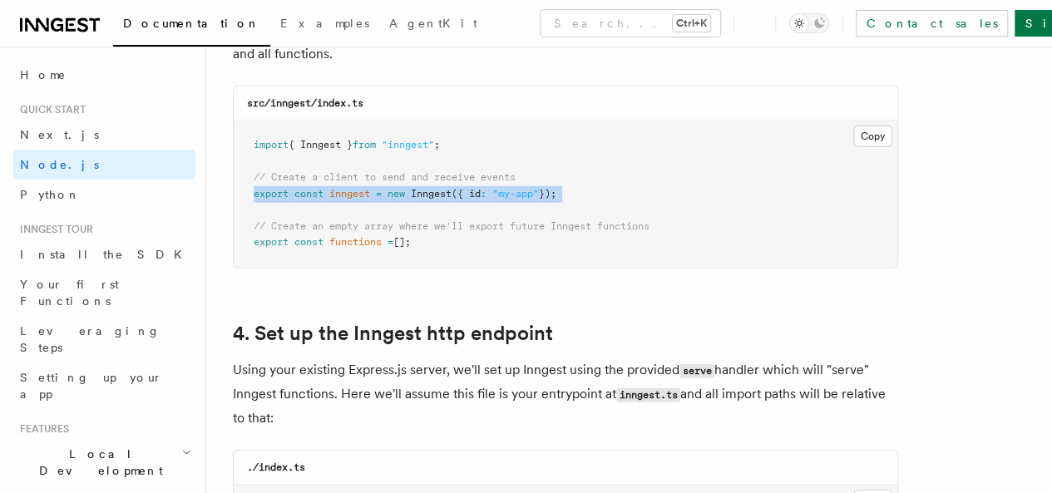
drag, startPoint x: 423, startPoint y: 225, endPoint x: 251, endPoint y: 132, distance: 195.8
click at [251, 132] on pre "import { Inngest } from "inngest" ; // Create a client to send and receive even…" at bounding box center [566, 194] width 664 height 147
drag, startPoint x: 244, startPoint y: 89, endPoint x: 476, endPoint y: 228, distance: 270.5
click at [476, 228] on div "src/inngest/index.ts Copy Copied import { Inngest } from "inngest" ; // Create …" at bounding box center [565, 177] width 665 height 183
click at [476, 228] on pre "import { Inngest } from "inngest" ; // Create a client to send and receive even…" at bounding box center [566, 194] width 664 height 147
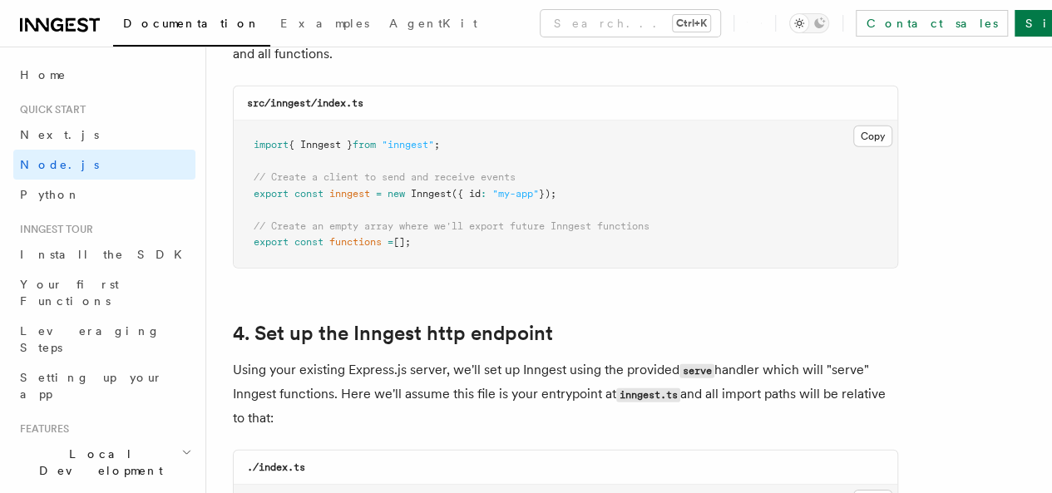
click at [476, 228] on pre "import { Inngest } from "inngest" ; // Create a client to send and receive even…" at bounding box center [566, 194] width 664 height 147
click at [368, 188] on span "inngest" at bounding box center [349, 194] width 41 height 12
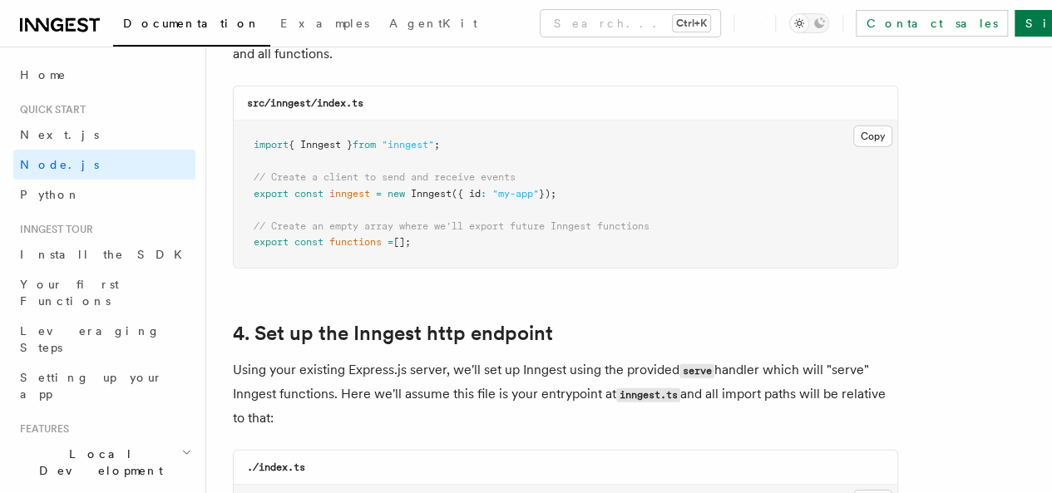
click at [368, 188] on span "inngest" at bounding box center [349, 194] width 41 height 12
click at [375, 235] on pre "import { Inngest } from "inngest" ; // Create a client to send and receive even…" at bounding box center [566, 194] width 664 height 147
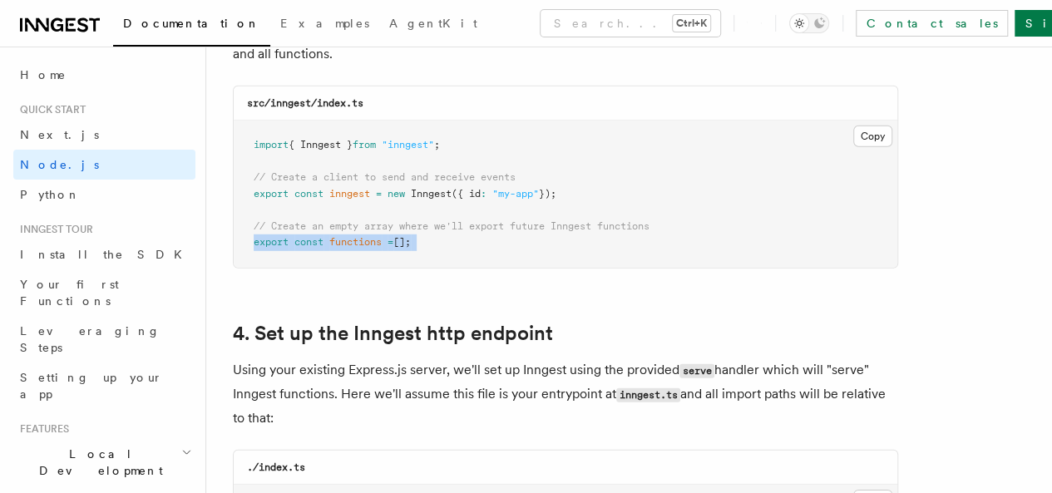
click at [375, 235] on pre "import { Inngest } from "inngest" ; // Create a client to send and receive even…" at bounding box center [566, 194] width 664 height 147
click at [462, 237] on pre "import { Inngest } from "inngest" ; // Create a client to send and receive even…" at bounding box center [566, 194] width 664 height 147
click at [374, 236] on span "functions" at bounding box center [355, 242] width 52 height 12
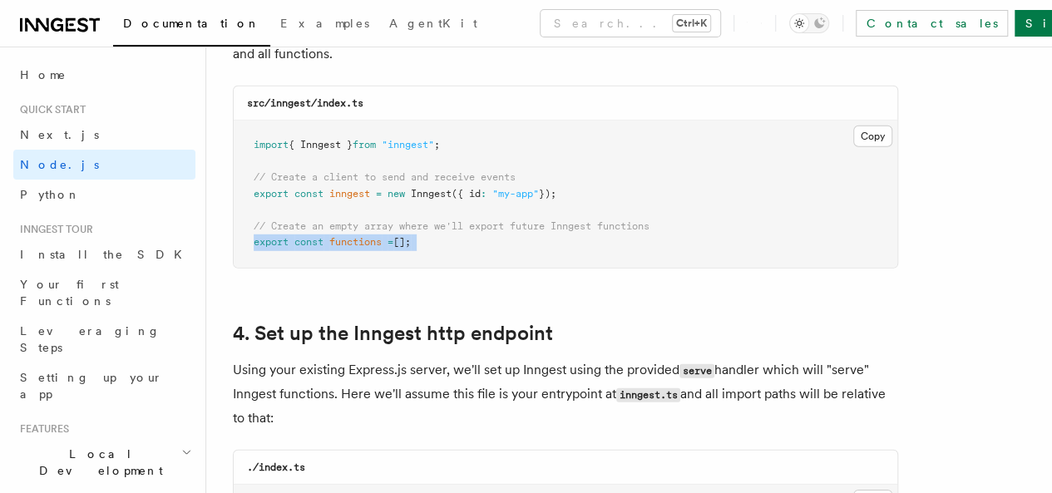
click at [374, 236] on span "functions" at bounding box center [355, 242] width 52 height 12
